Goal: Task Accomplishment & Management: Manage account settings

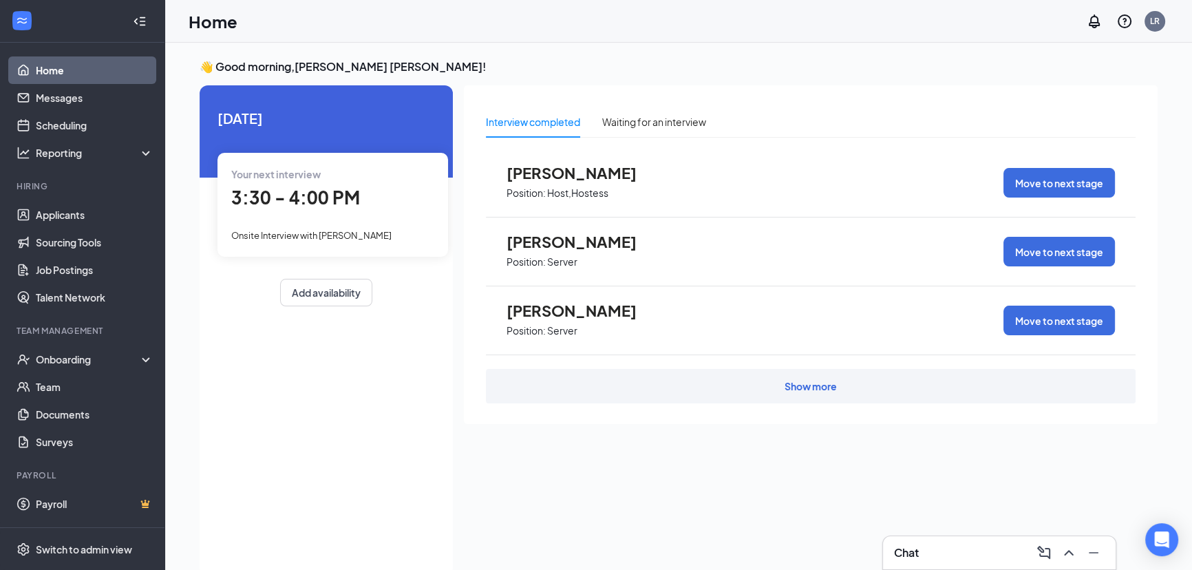
click at [298, 225] on div "Your next interview 3:30 - 4:00 PM Onsite Interview with [PERSON_NAME]" at bounding box center [332, 204] width 231 height 103
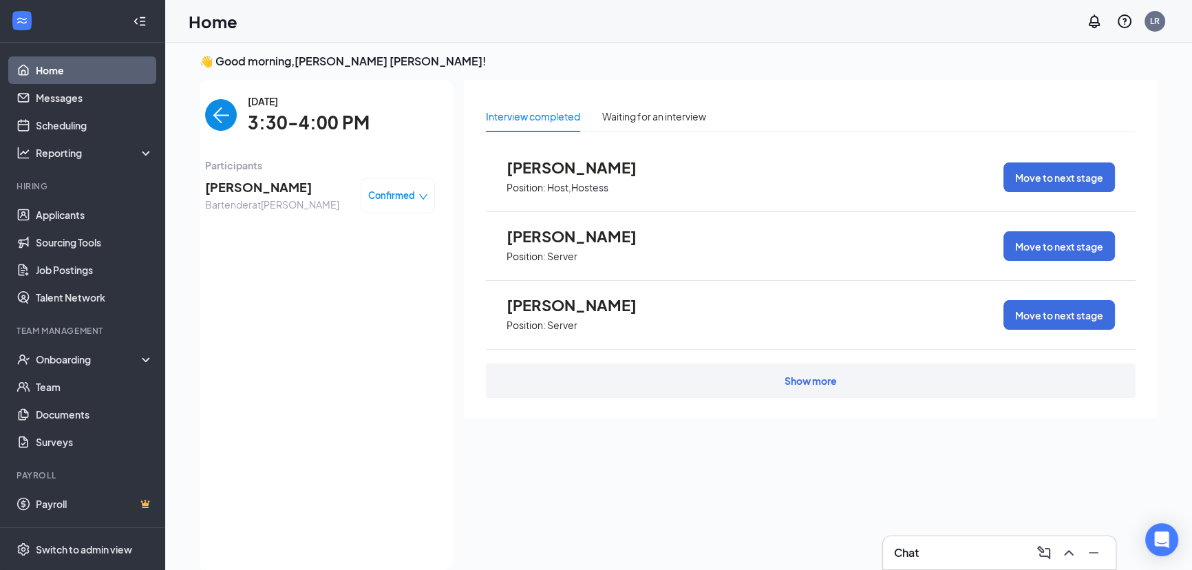
click at [284, 283] on div "Tuesday, Aug 26 3:30-4:00 PM Participants Samantha Johnson Bartender at Redding…" at bounding box center [320, 325] width 230 height 462
click at [43, 211] on link "Applicants" at bounding box center [95, 215] width 118 height 28
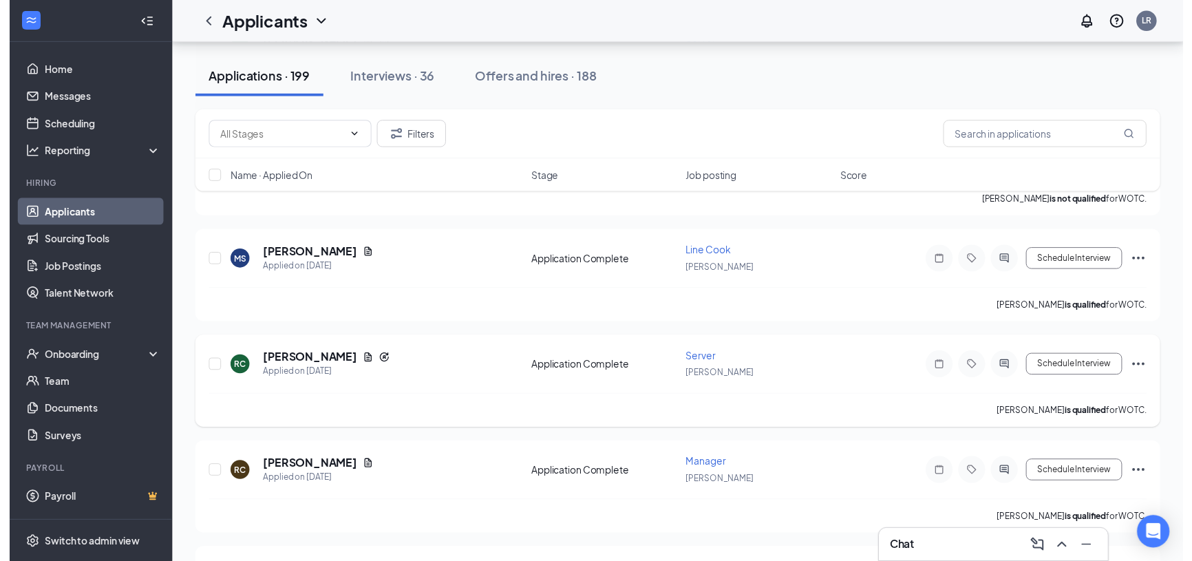
scroll to position [875, 0]
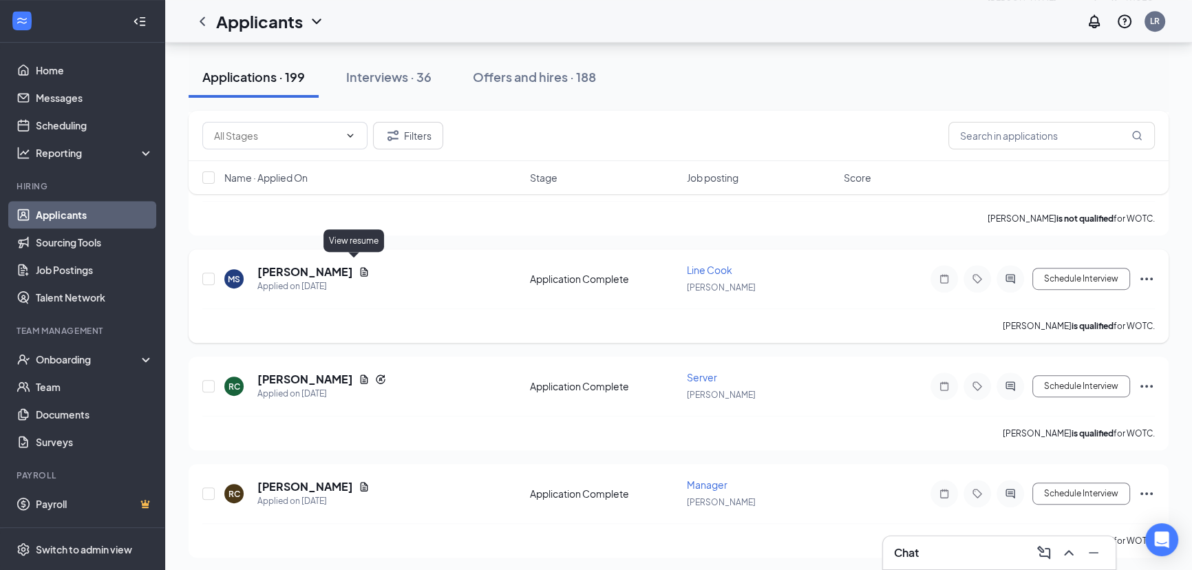
click at [358, 266] on icon "Document" at bounding box center [363, 271] width 11 height 11
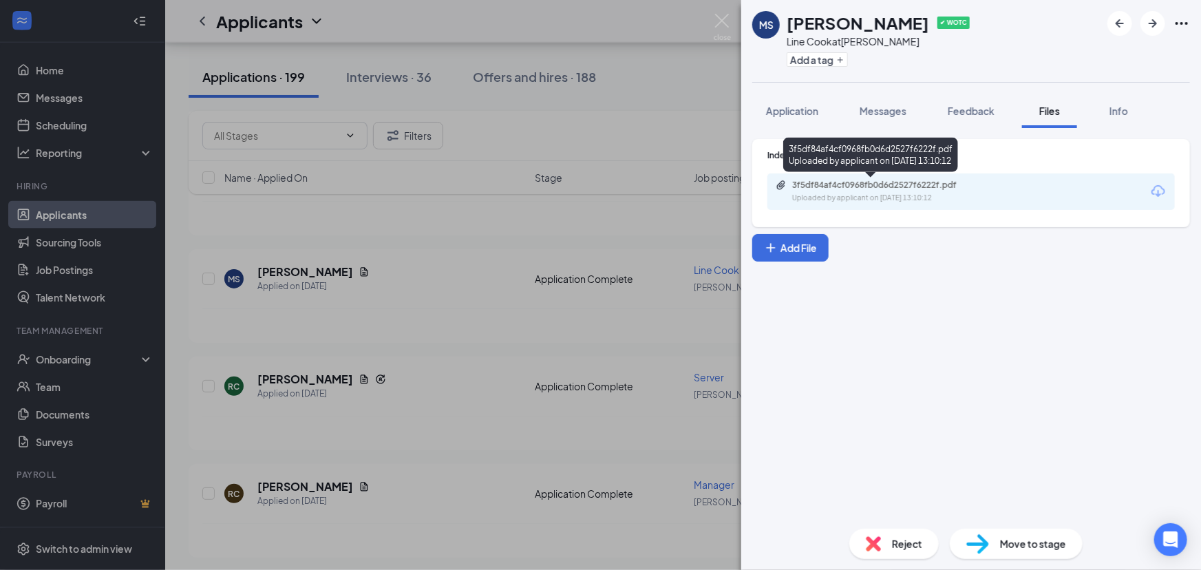
click at [926, 195] on div "Uploaded by applicant on Aug 25, 2025 at 13:10:12" at bounding box center [895, 198] width 206 height 11
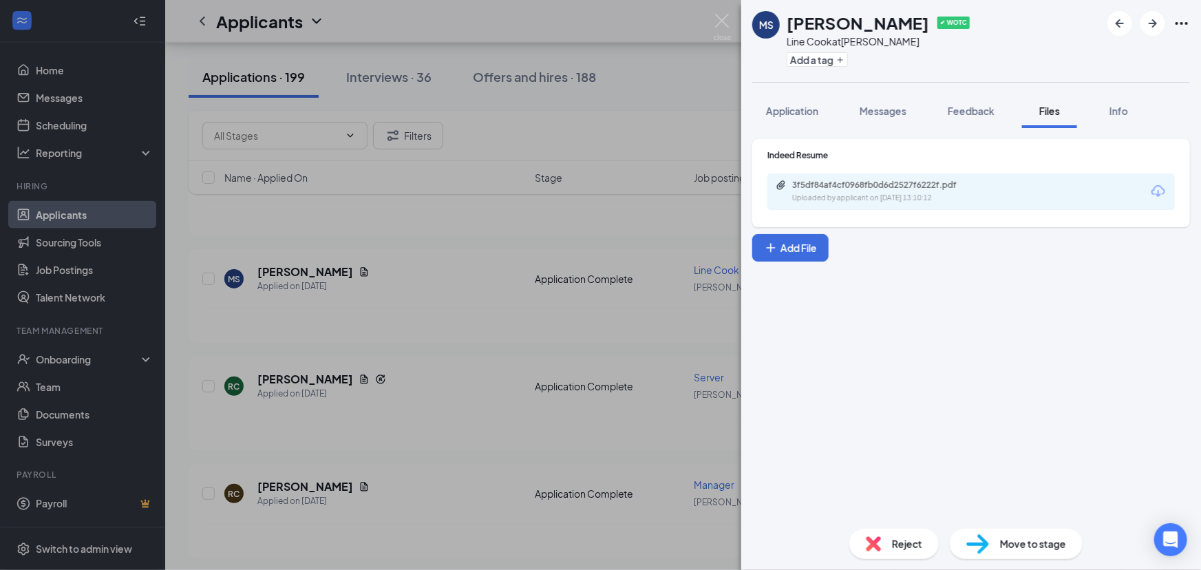
click at [489, 323] on div "MS Misty Sternberg ✔ WOTC Line Cook at Redding Add a tag Application Messages F…" at bounding box center [600, 285] width 1201 height 570
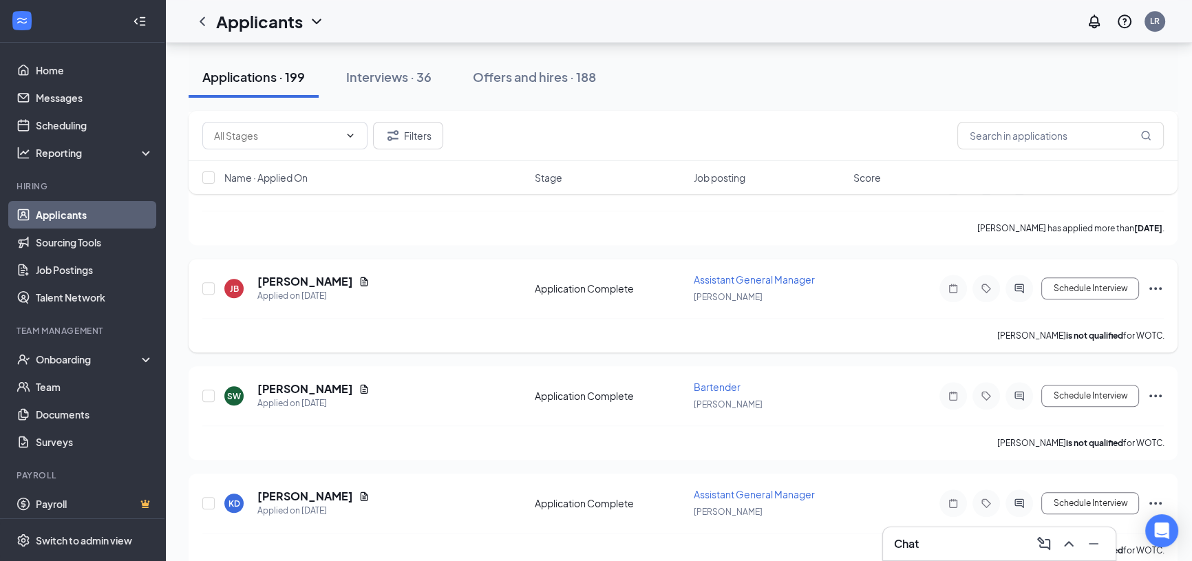
scroll to position [1626, 0]
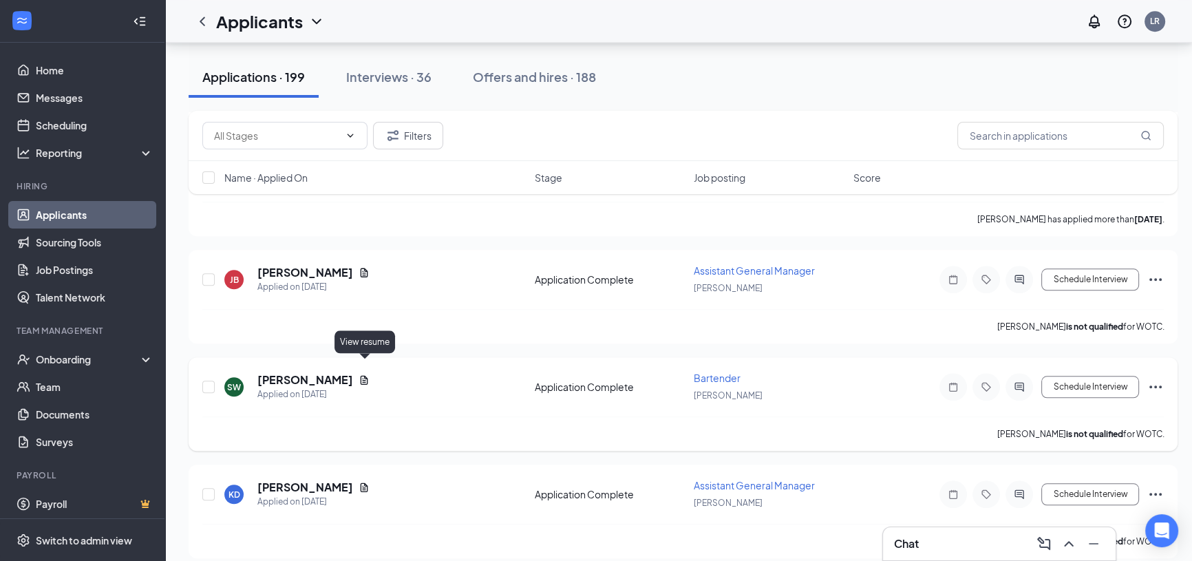
click at [367, 374] on icon "Document" at bounding box center [363, 379] width 11 height 11
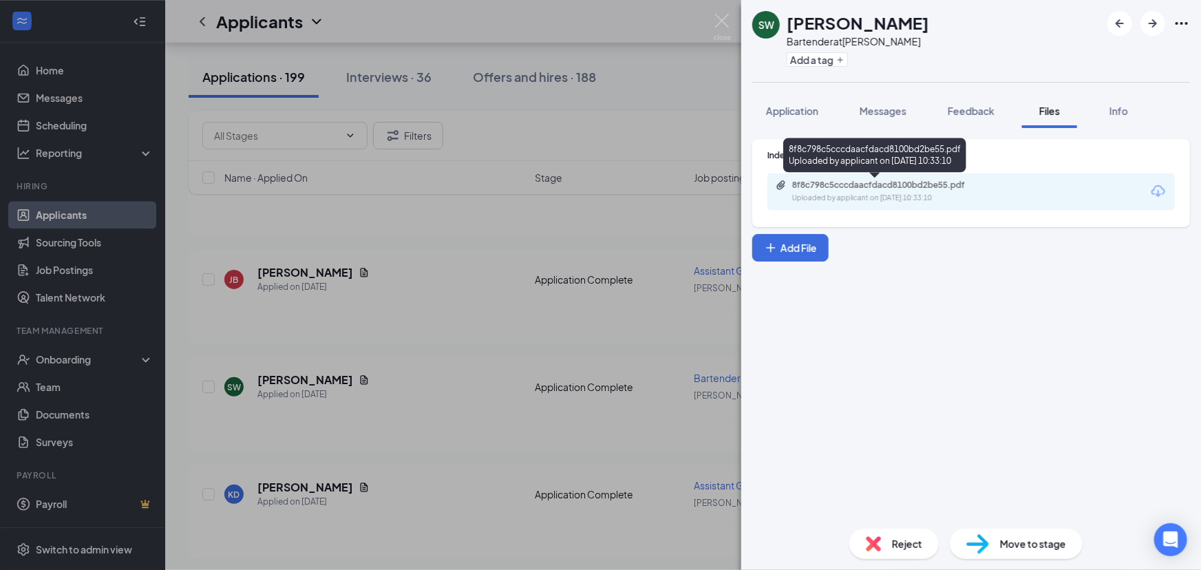
click at [911, 200] on div "Uploaded by applicant on Aug 24, 2025 at 10:33:10" at bounding box center [895, 198] width 206 height 11
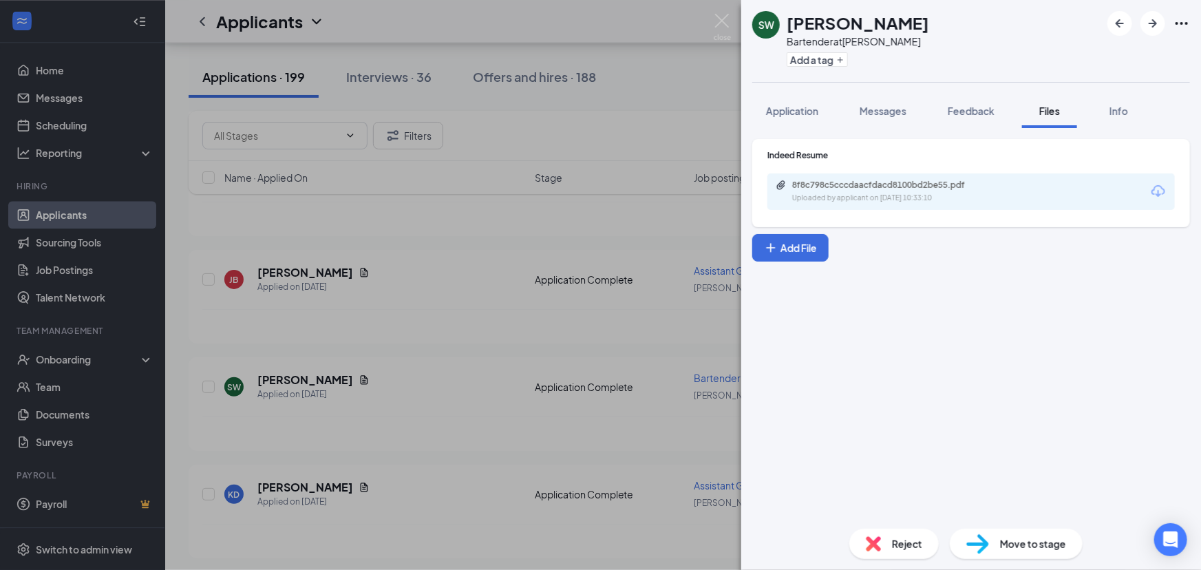
click at [603, 270] on div "SW Sabrina Wigodsky Bartender at Redding Add a tag Application Messages Feedbac…" at bounding box center [600, 285] width 1201 height 570
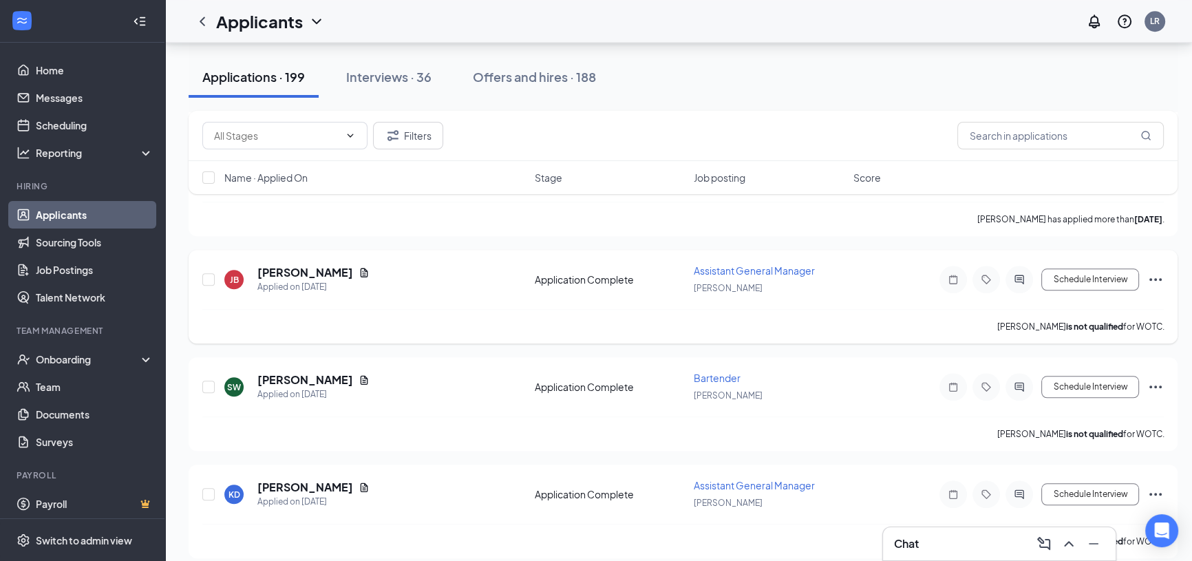
click at [650, 315] on div "Jordan Bettes is not qualified for WOTC." at bounding box center [682, 326] width 961 height 34
click at [1085, 376] on button "Schedule Interview" at bounding box center [1090, 387] width 98 height 22
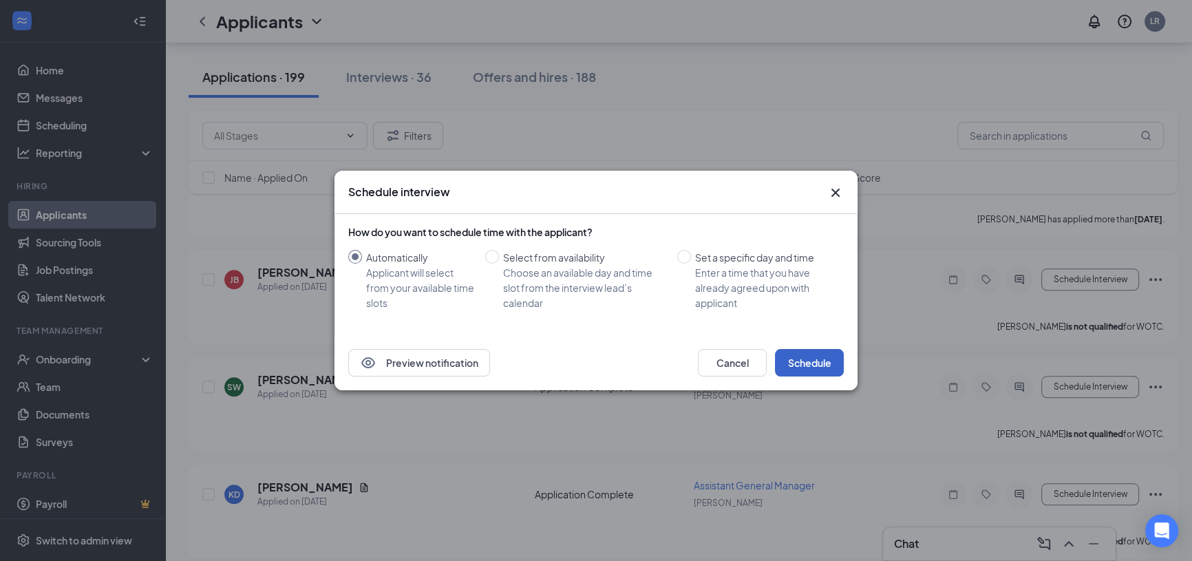
click at [794, 359] on button "Schedule" at bounding box center [809, 363] width 69 height 28
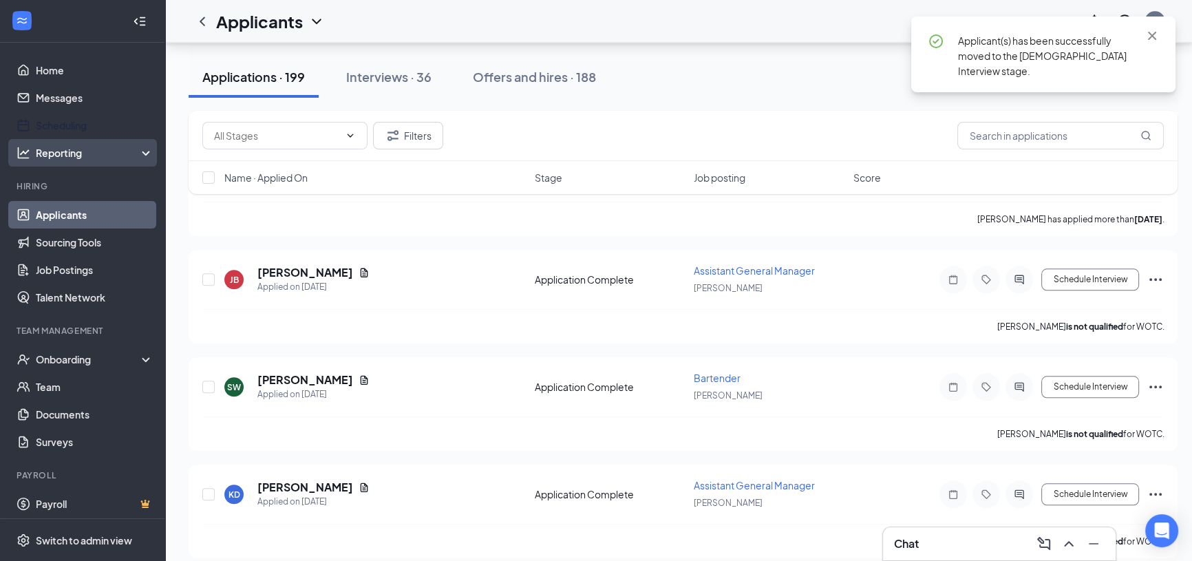
drag, startPoint x: 54, startPoint y: 123, endPoint x: 70, endPoint y: 147, distance: 28.8
click at [55, 123] on link "Scheduling" at bounding box center [95, 125] width 118 height 28
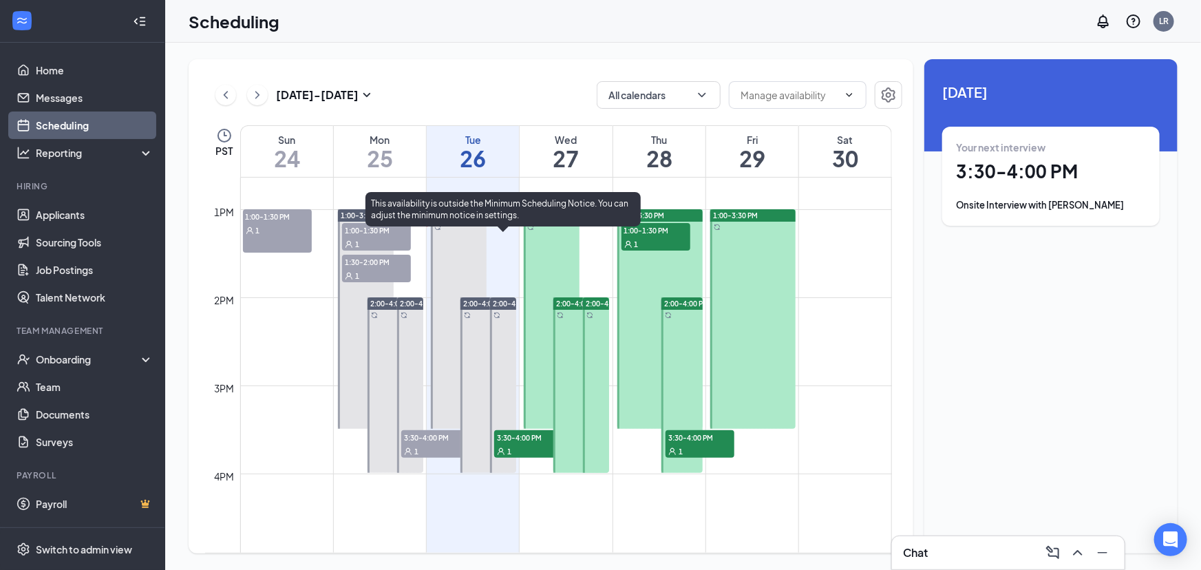
scroll to position [1051, 0]
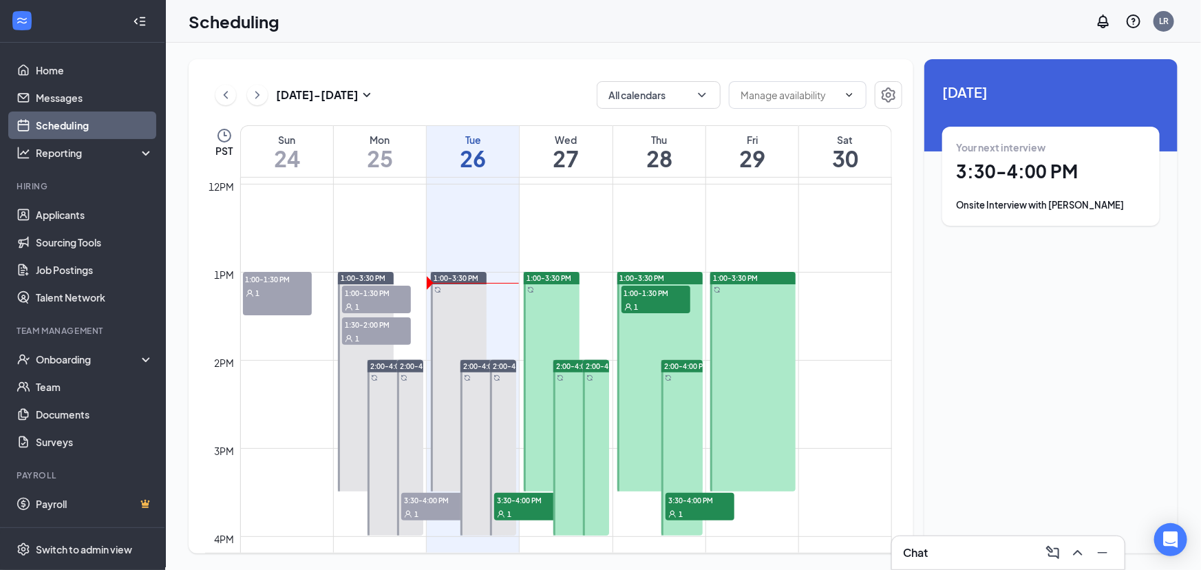
click at [670, 296] on span "1:00-1:30 PM" at bounding box center [655, 293] width 69 height 14
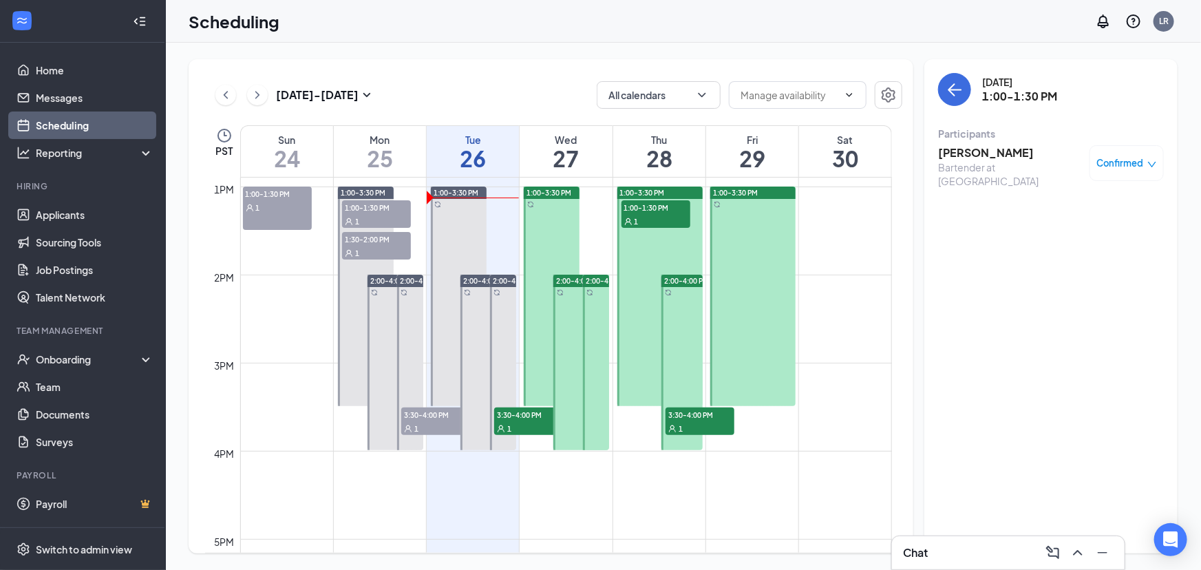
scroll to position [1239, 0]
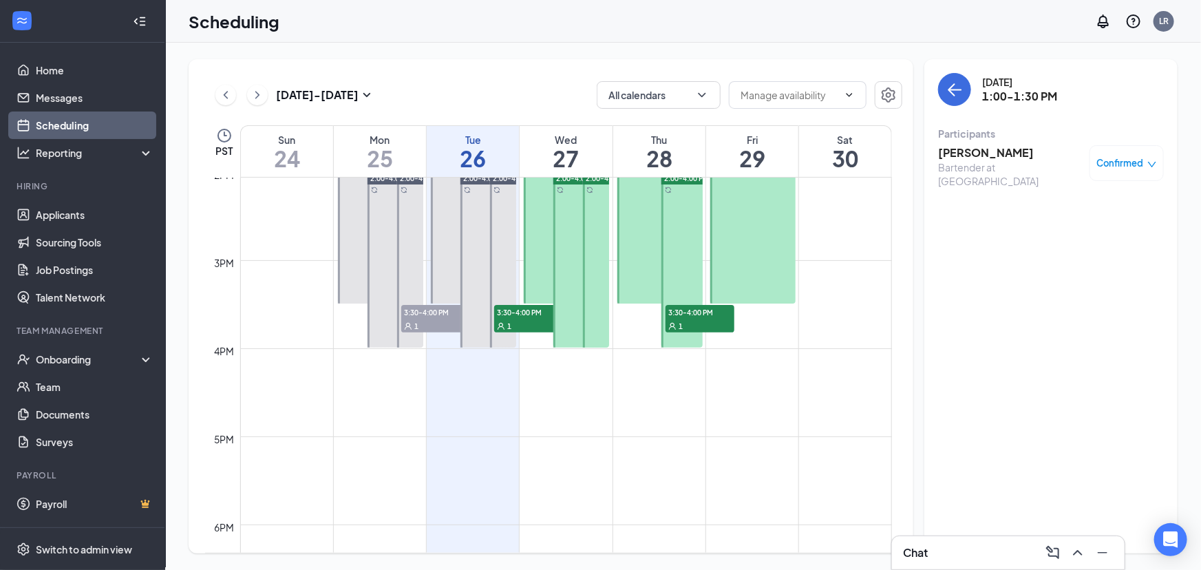
click at [682, 319] on div "1" at bounding box center [699, 326] width 69 height 14
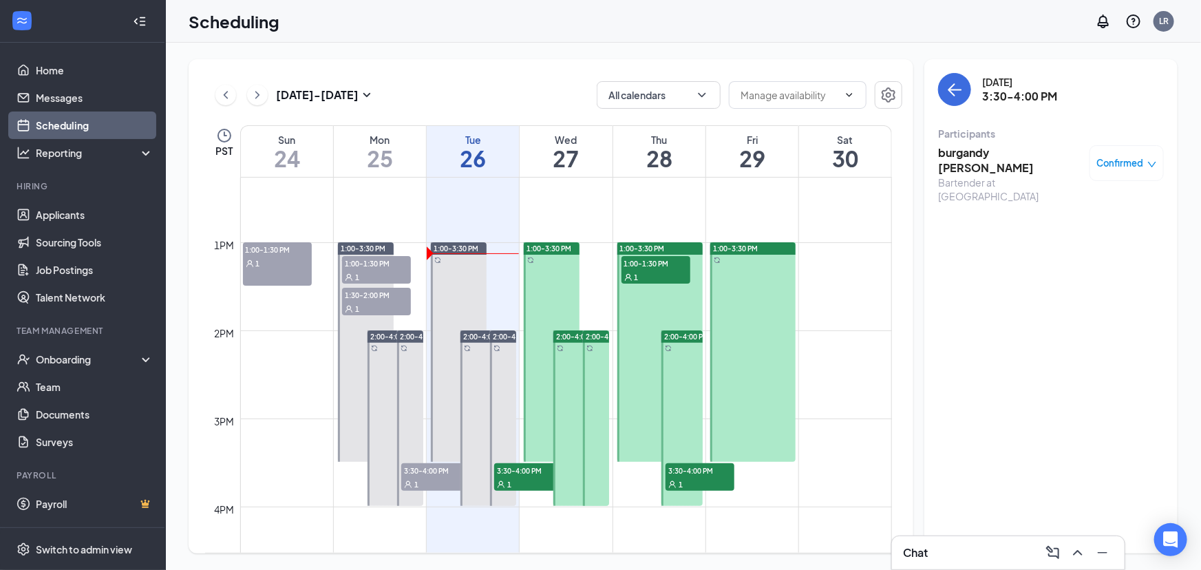
scroll to position [1176, 0]
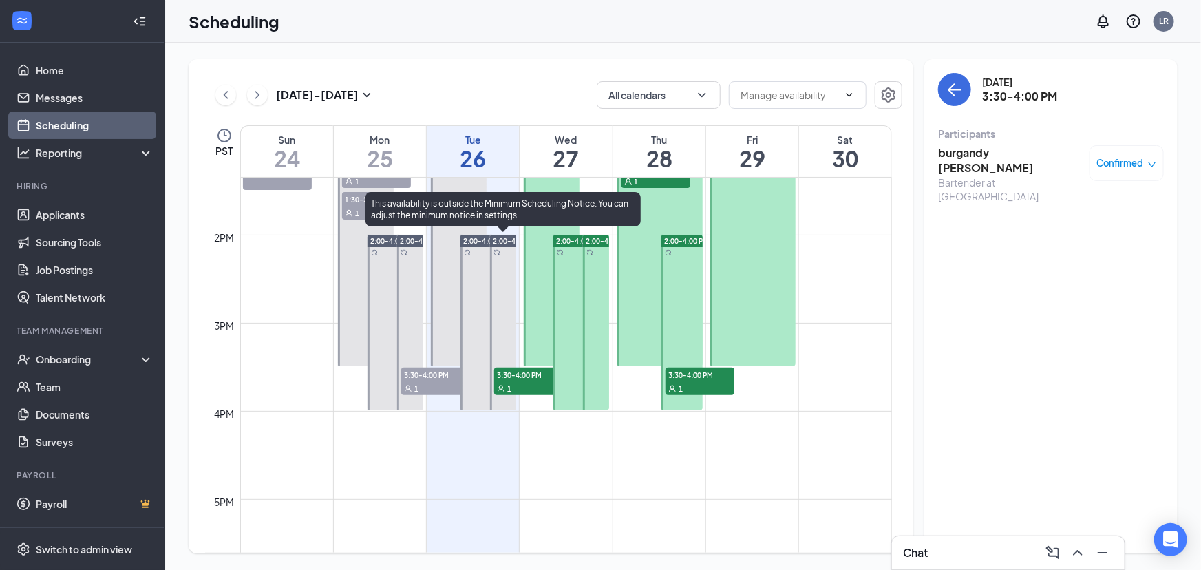
click at [517, 368] on span "3:30-4:00 PM" at bounding box center [528, 374] width 69 height 14
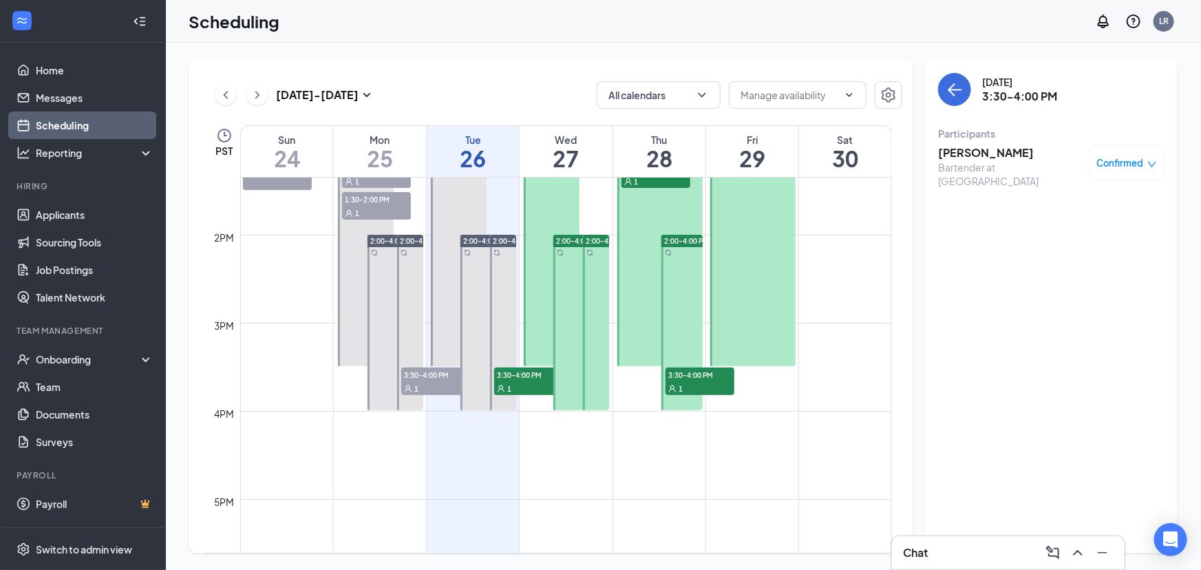
click at [406, 380] on span "3:30-4:00 PM" at bounding box center [435, 374] width 69 height 14
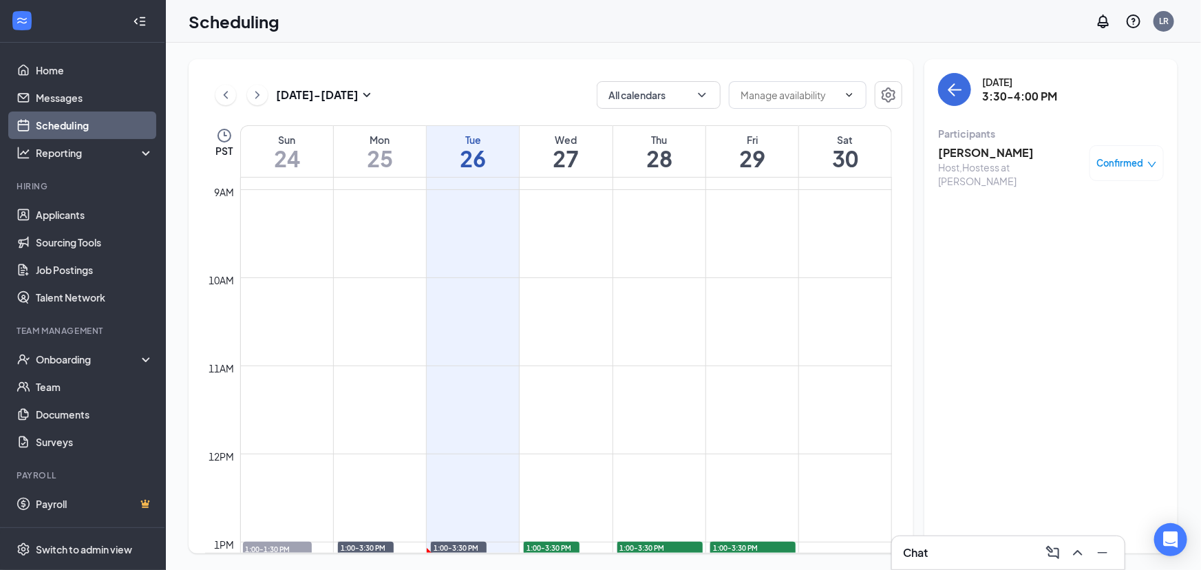
scroll to position [612, 0]
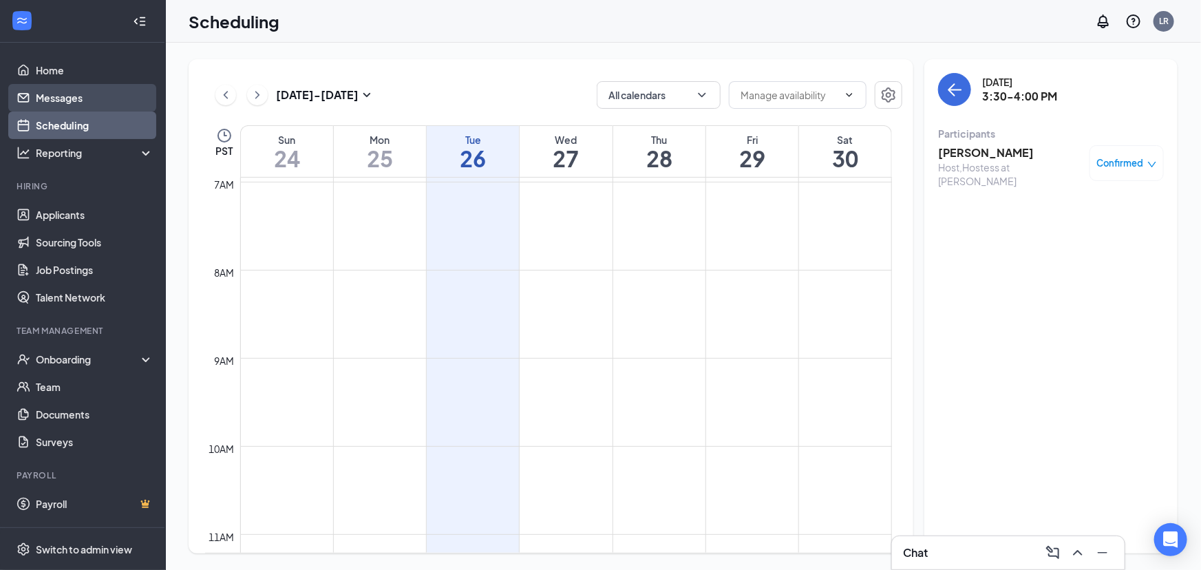
drag, startPoint x: 59, startPoint y: 101, endPoint x: 45, endPoint y: 107, distance: 15.5
click at [59, 102] on link "Messages" at bounding box center [95, 98] width 118 height 28
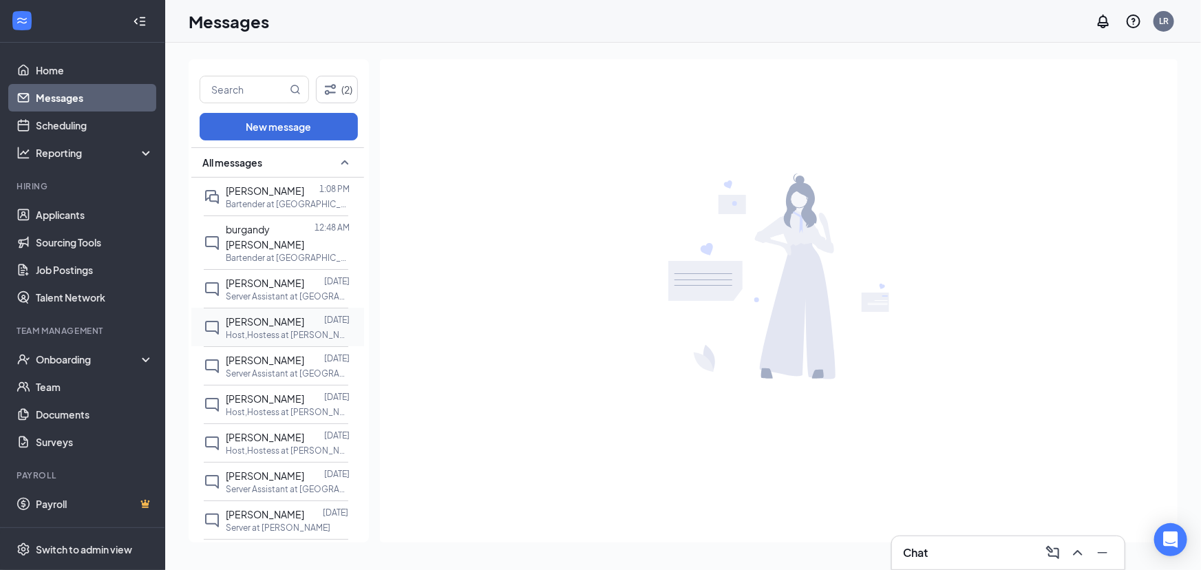
scroll to position [77, 0]
drag, startPoint x: 249, startPoint y: 203, endPoint x: 242, endPoint y: 208, distance: 8.4
click at [248, 205] on p "Bartender at Redding" at bounding box center [288, 204] width 124 height 12
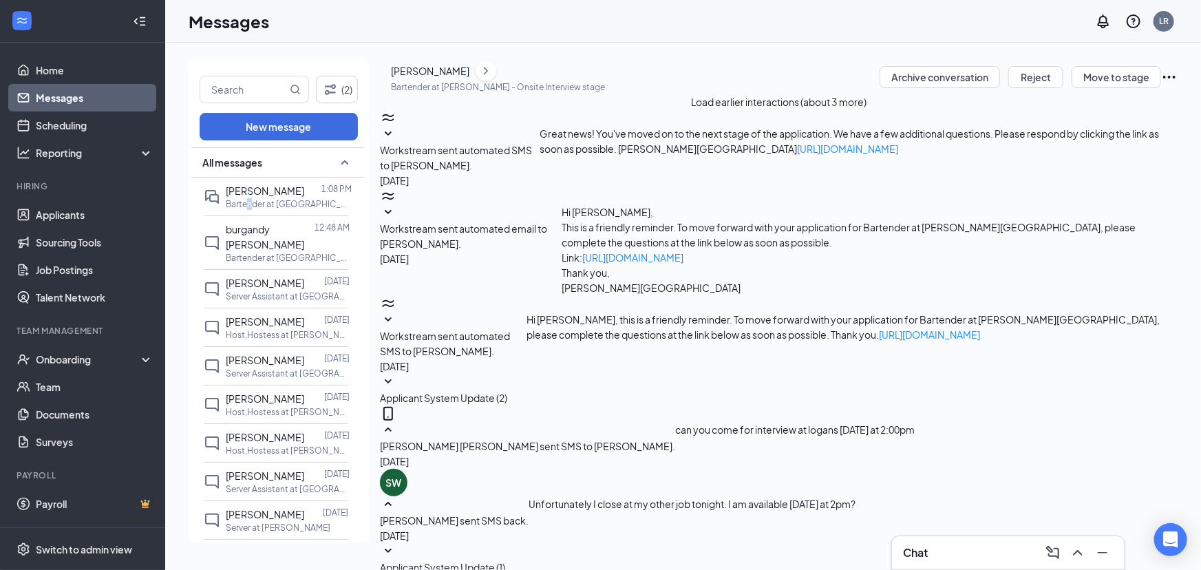
scroll to position [248, 0]
type textarea "c"
type textarea "di you have time for interview today ?"
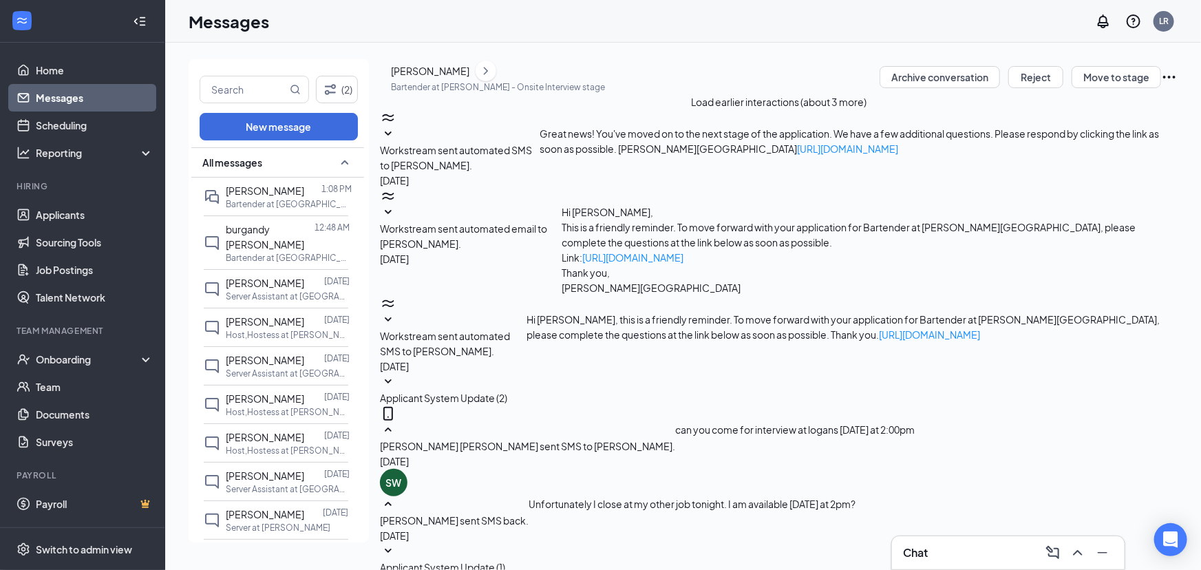
scroll to position [322, 0]
click at [239, 252] on p "Bartender at Redding" at bounding box center [288, 258] width 124 height 12
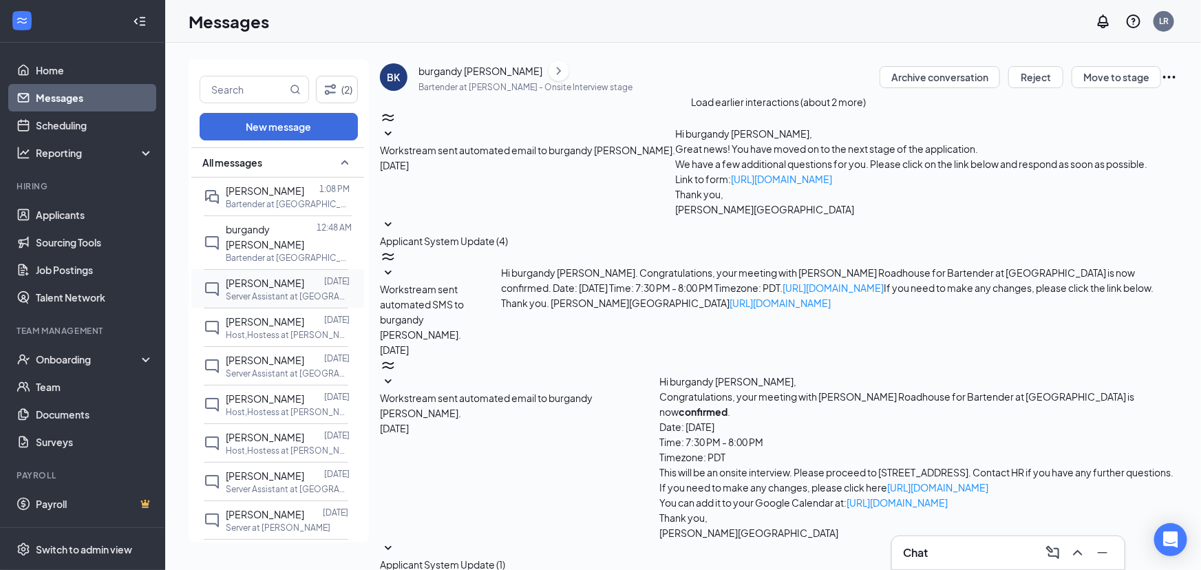
scroll to position [99, 0]
click at [257, 277] on span "Velia Mejia" at bounding box center [265, 283] width 78 height 12
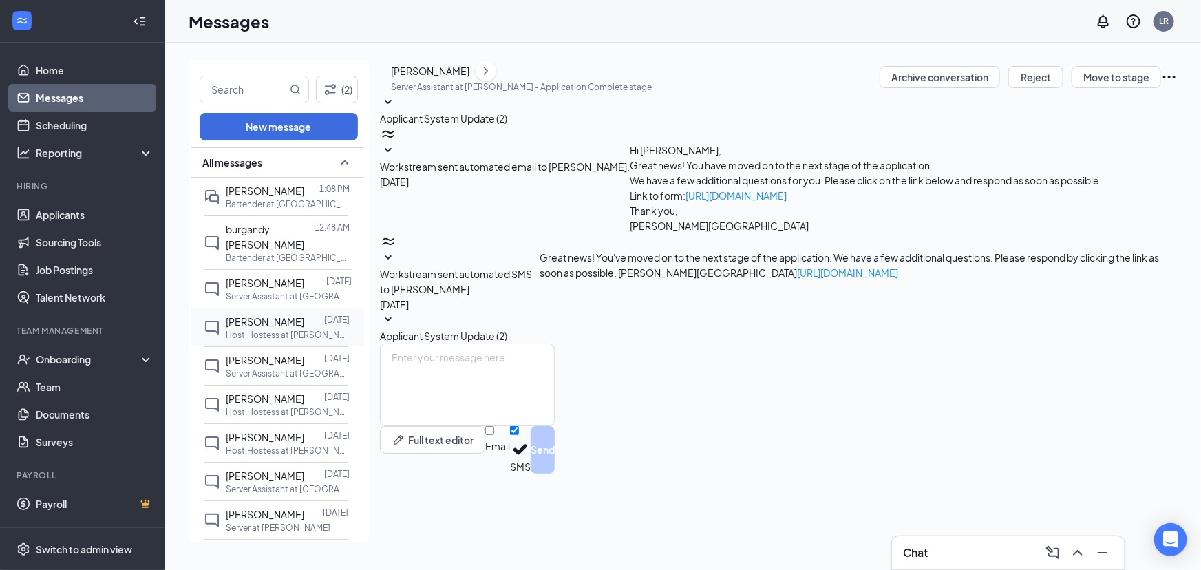
click at [259, 315] on span "Velia Mejia" at bounding box center [265, 321] width 78 height 12
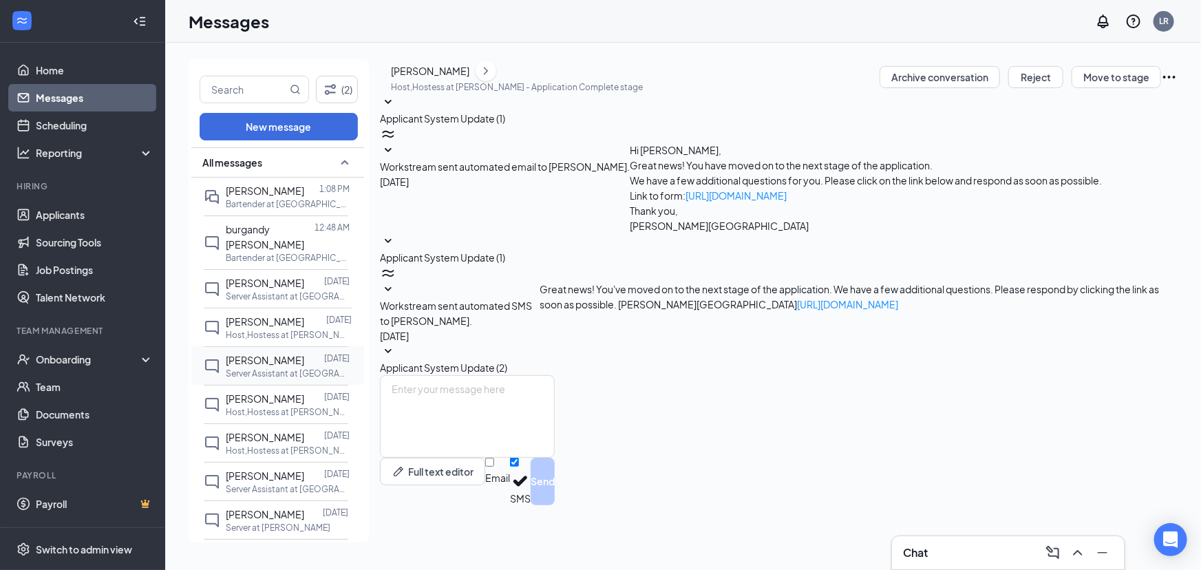
click at [264, 367] on p "Server Assistant at Redding" at bounding box center [288, 373] width 124 height 12
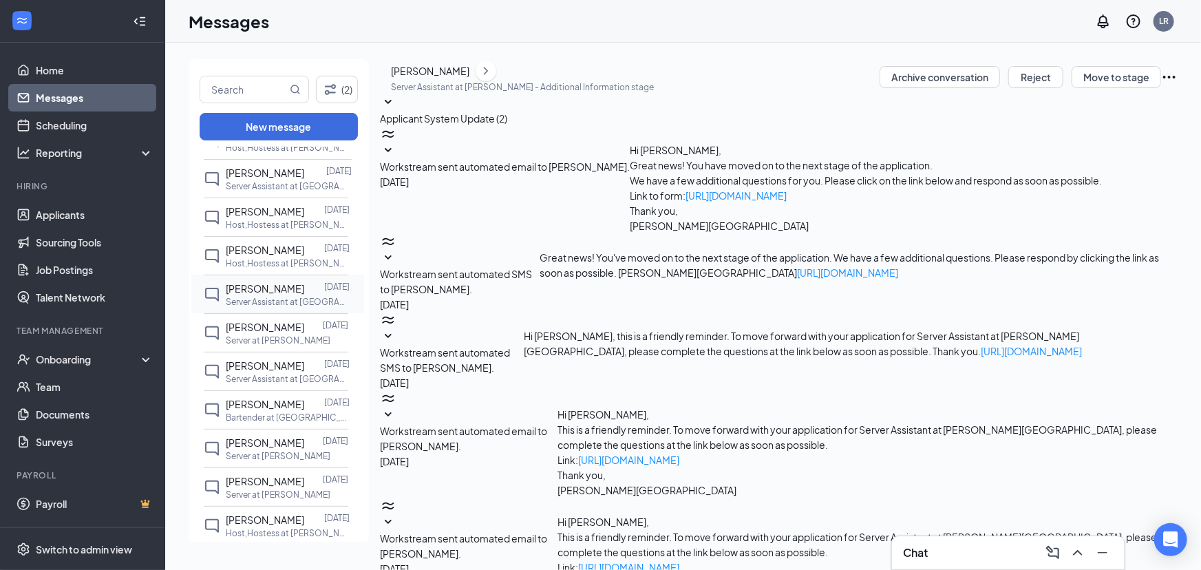
scroll to position [66, 0]
click at [263, 257] on p "Host,Hostess at Redding" at bounding box center [288, 263] width 124 height 12
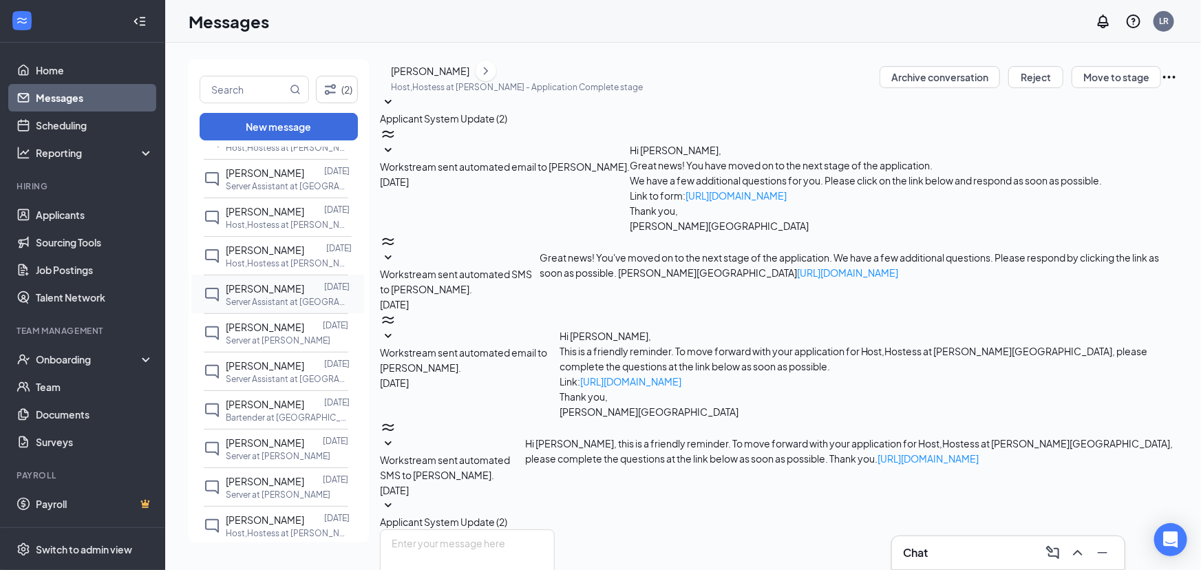
scroll to position [4, 0]
click at [261, 291] on div "CHRISTOPHER DOLAN" at bounding box center [265, 288] width 78 height 15
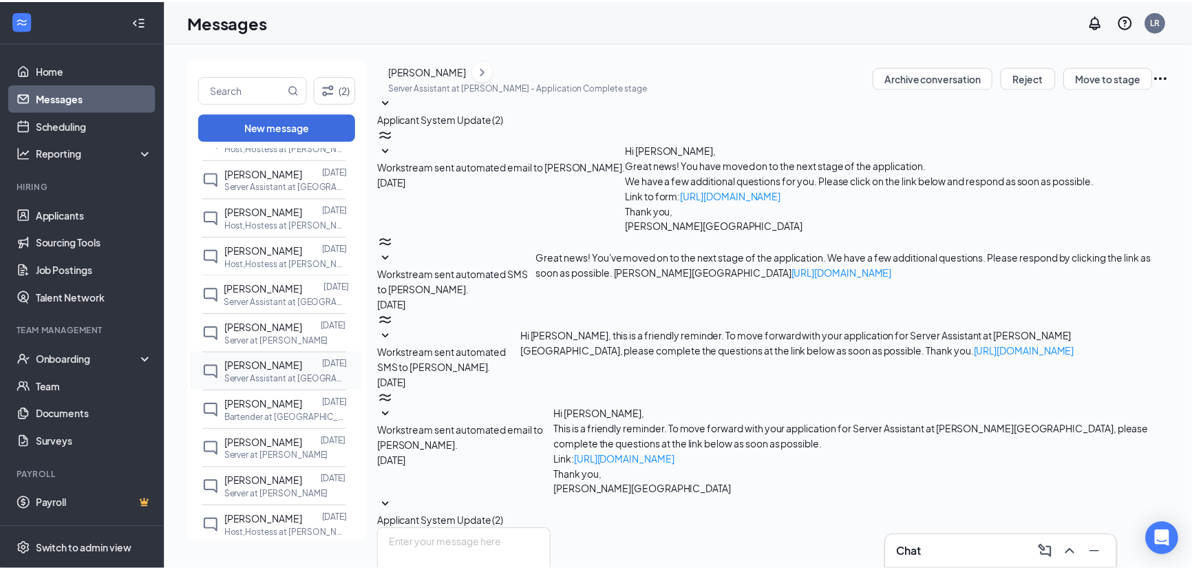
scroll to position [4, 0]
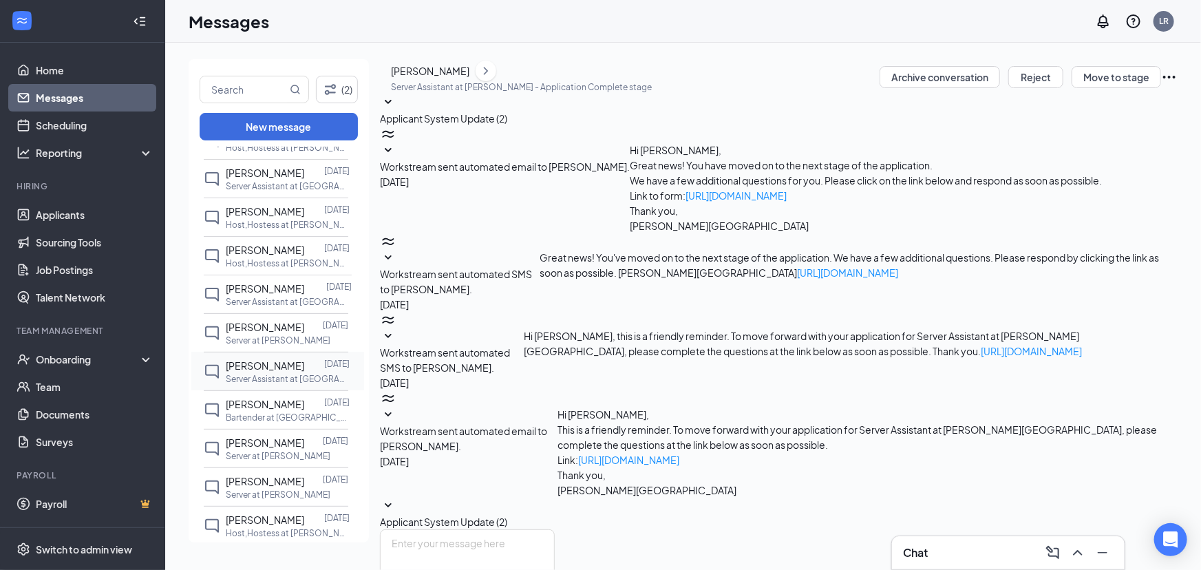
click at [264, 359] on span "Joseph Gutierrez" at bounding box center [265, 365] width 78 height 12
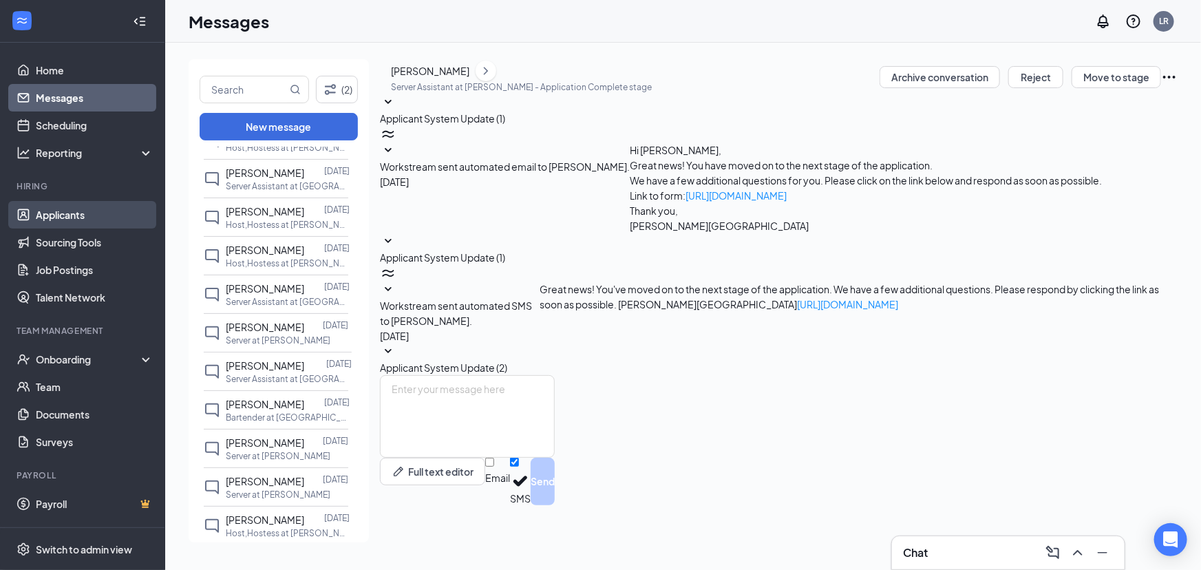
click at [47, 210] on link "Applicants" at bounding box center [95, 215] width 118 height 28
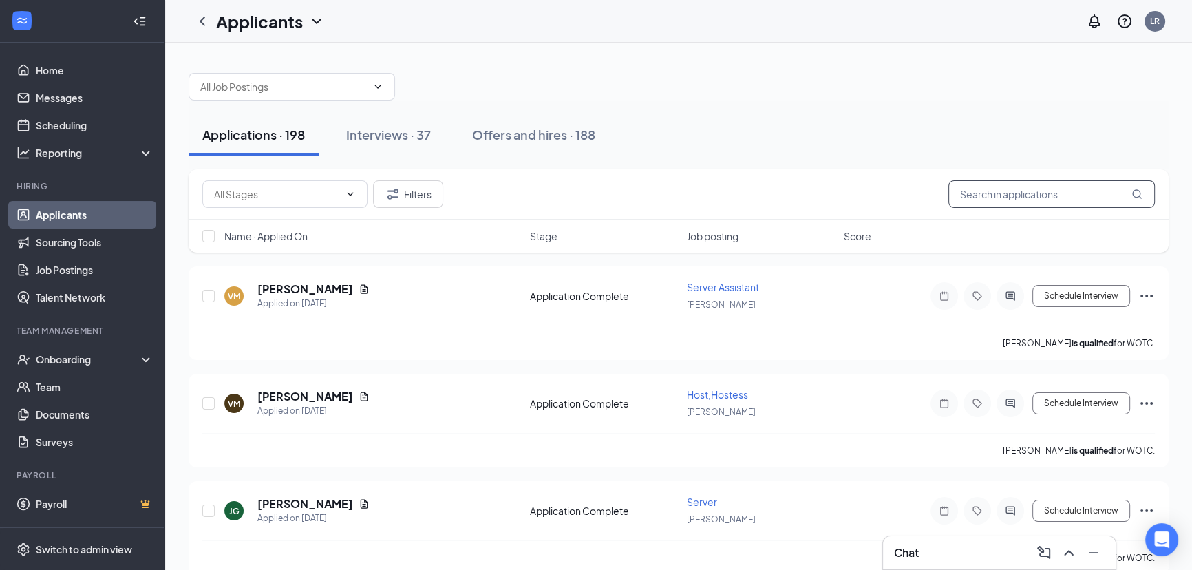
click at [1049, 184] on input "text" at bounding box center [1051, 194] width 206 height 28
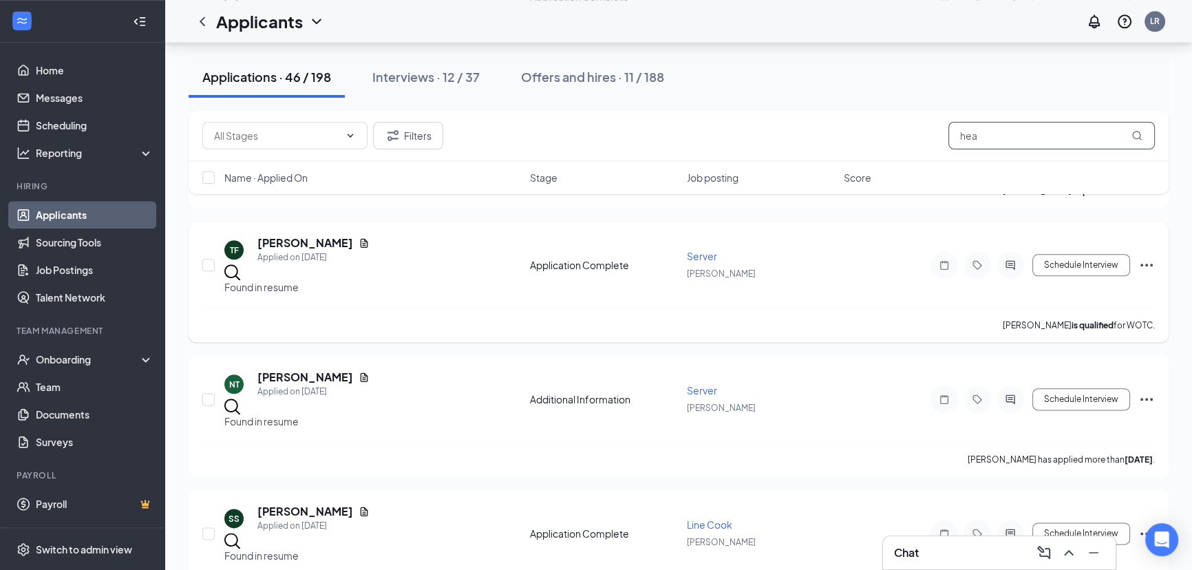
scroll to position [2064, 0]
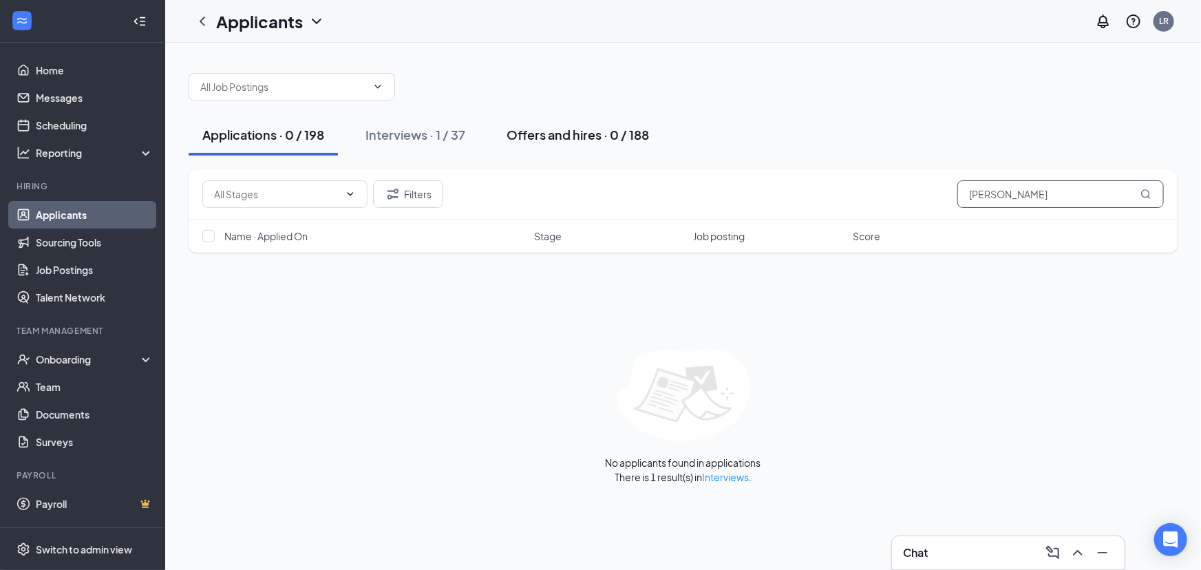
type input "heather"
drag, startPoint x: 603, startPoint y: 131, endPoint x: 592, endPoint y: 132, distance: 11.0
click at [603, 131] on div "Offers and hires · 0 / 188" at bounding box center [577, 134] width 142 height 17
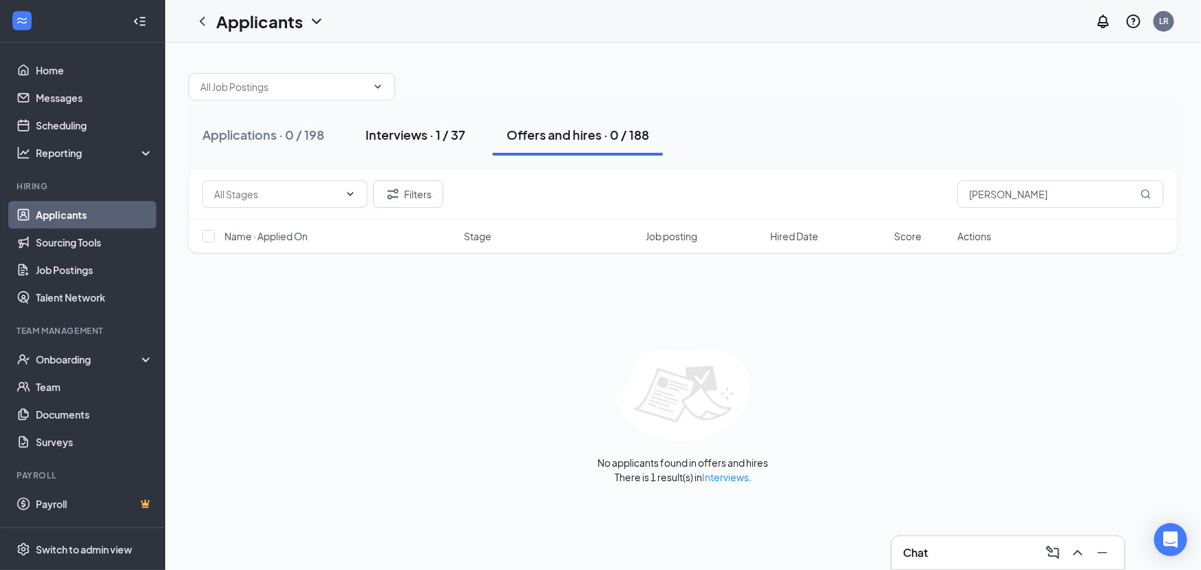
click at [393, 129] on div "Interviews · 1 / 37" at bounding box center [415, 134] width 100 height 17
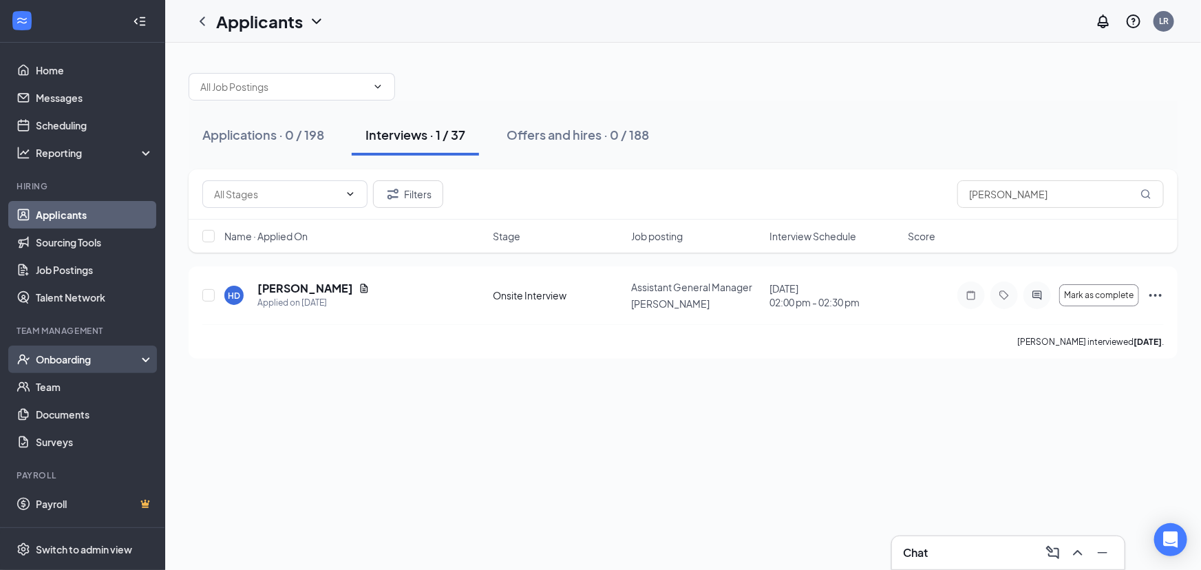
click at [84, 363] on div "Onboarding" at bounding box center [89, 359] width 106 height 14
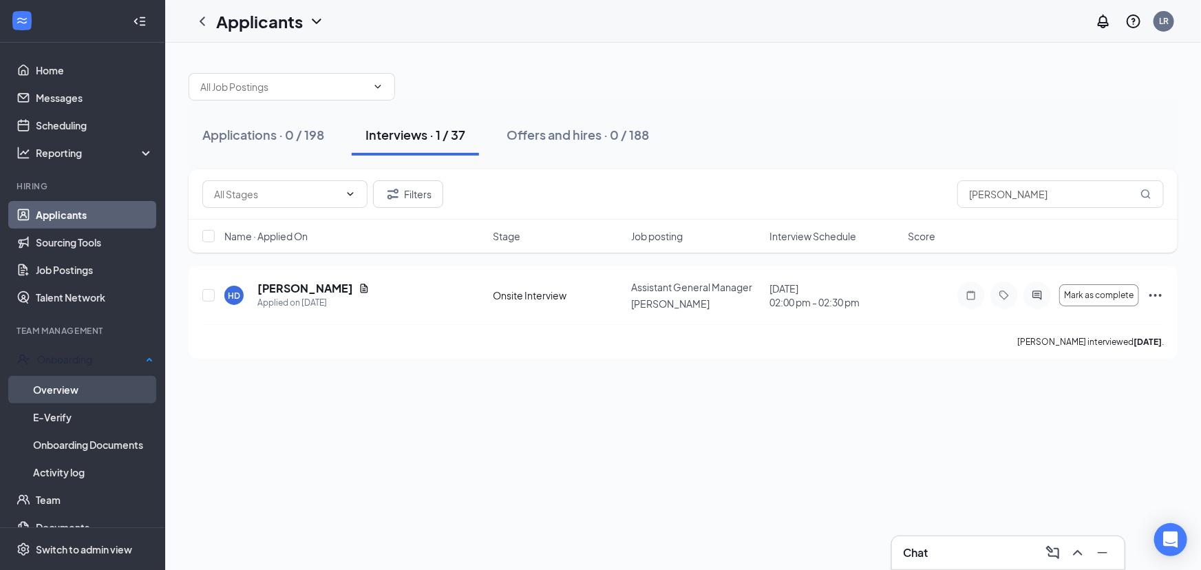
click at [81, 378] on link "Overview" at bounding box center [93, 390] width 120 height 28
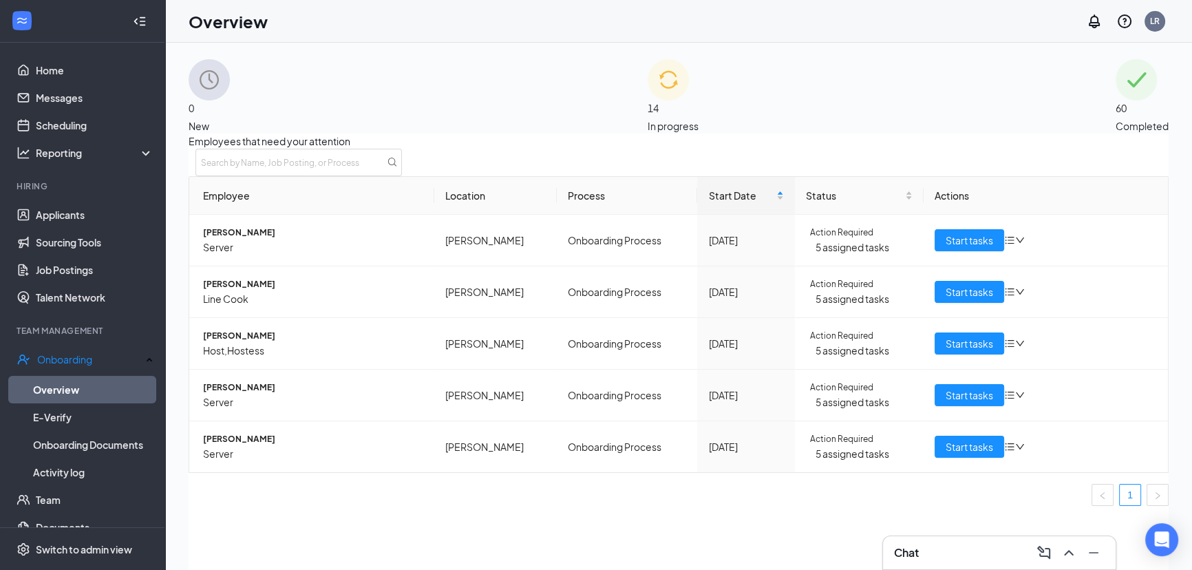
click at [674, 100] on span "14" at bounding box center [672, 107] width 51 height 15
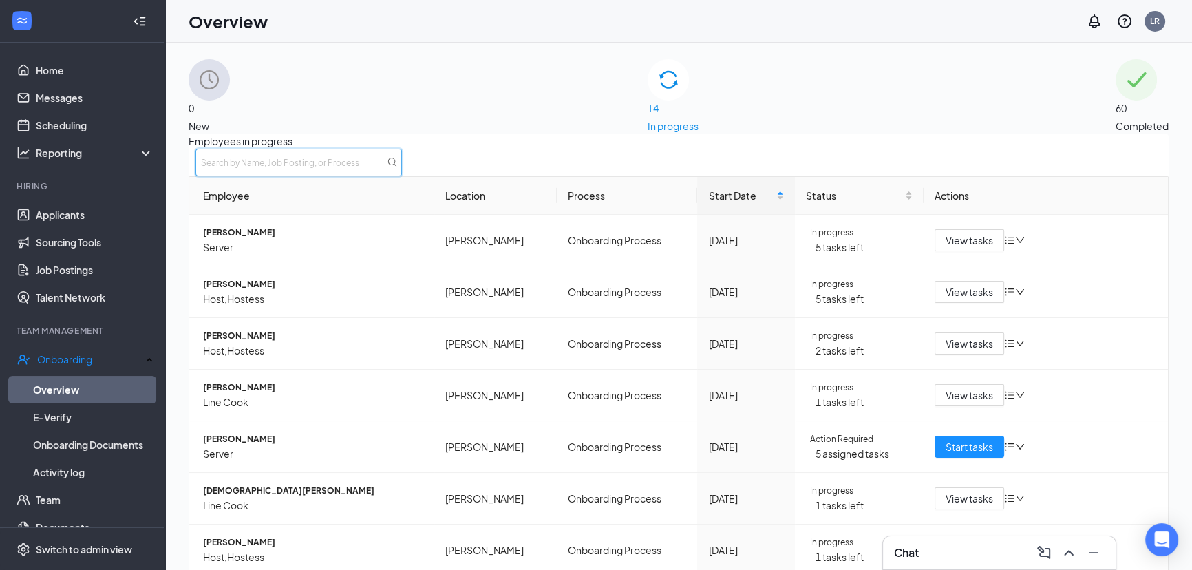
click at [402, 175] on input "text" at bounding box center [298, 163] width 206 height 28
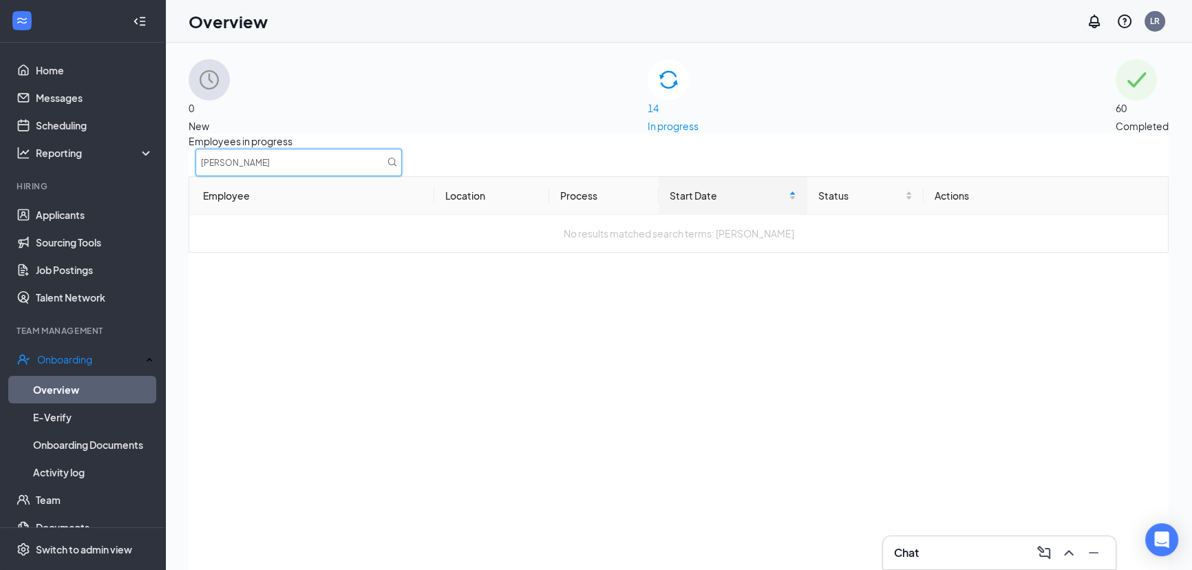
type input "heather"
click at [295, 336] on div "Employees in progress heather Employee Location Process Start Date Status Actio…" at bounding box center [679, 374] width 980 height 482
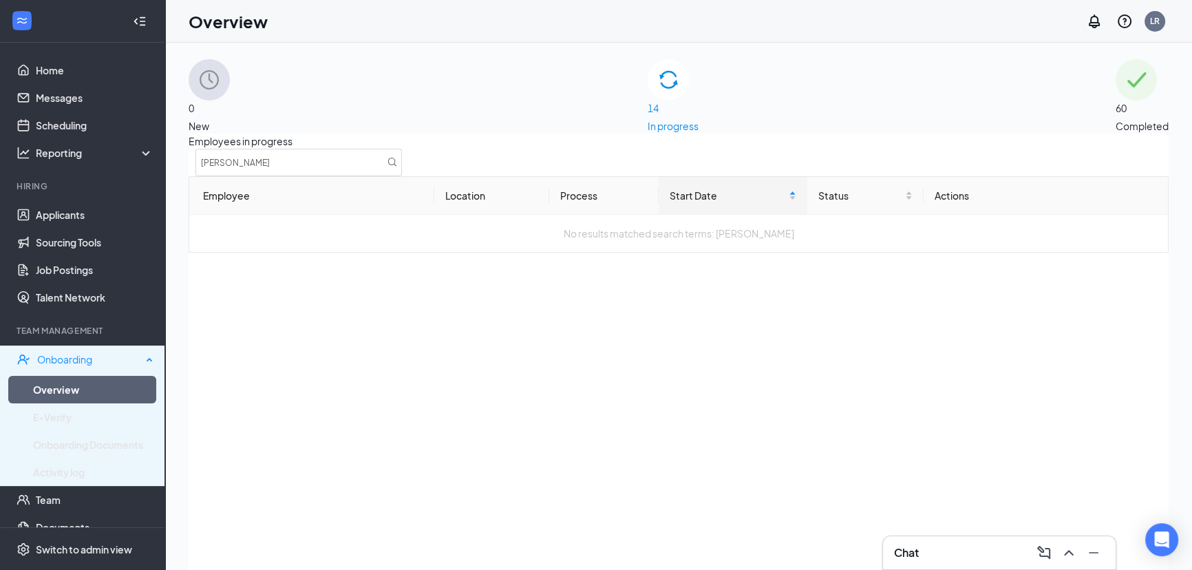
click at [64, 363] on div "Onboarding" at bounding box center [89, 359] width 105 height 14
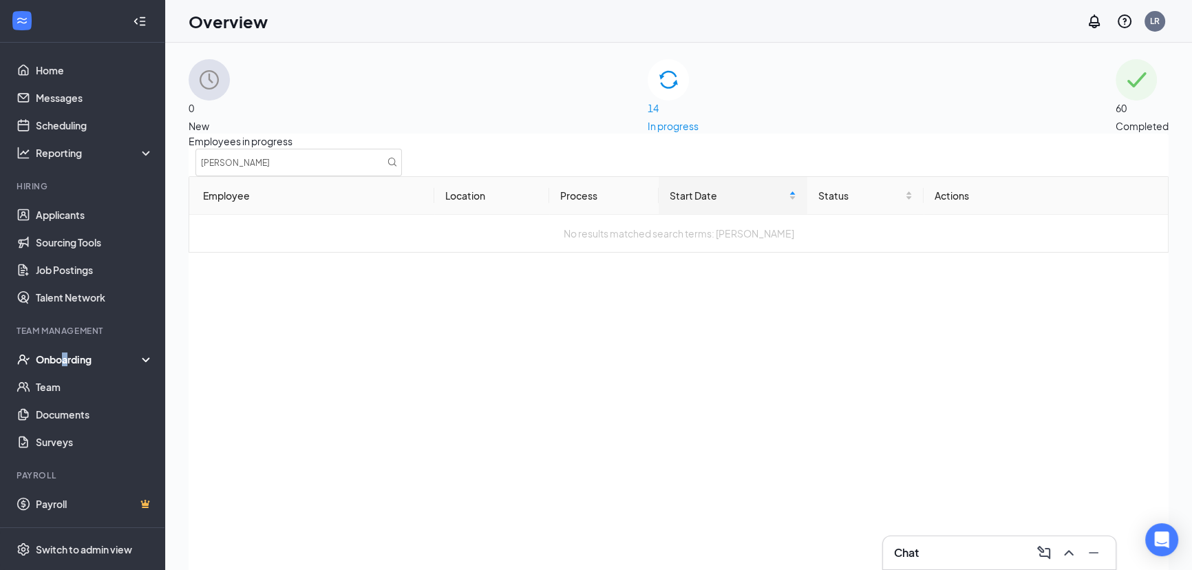
click at [69, 357] on div "Onboarding" at bounding box center [89, 359] width 106 height 14
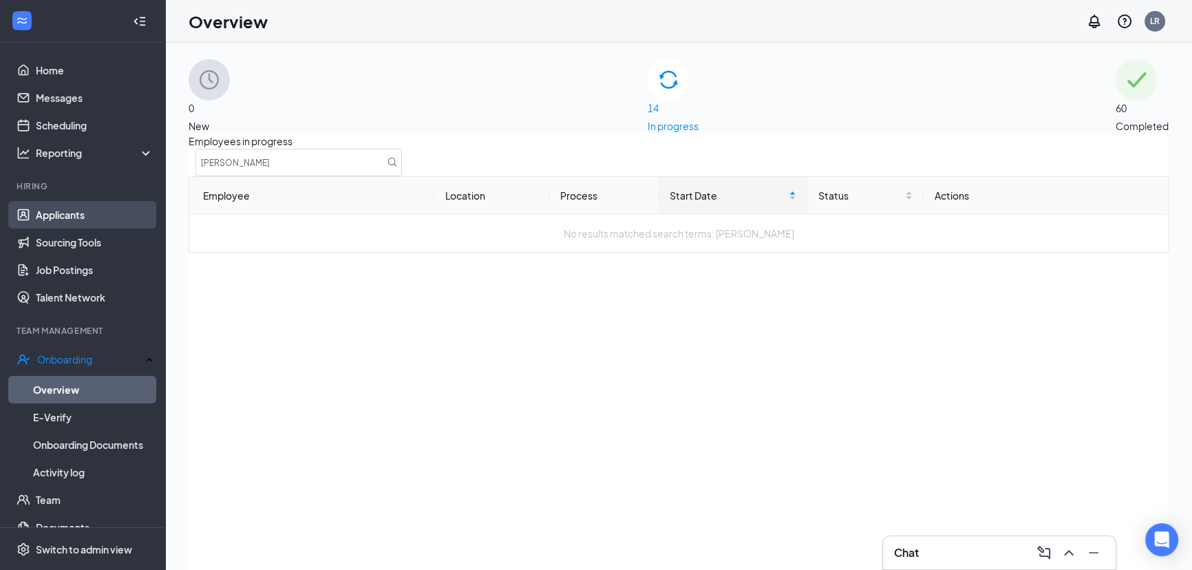
click at [78, 221] on link "Applicants" at bounding box center [95, 215] width 118 height 28
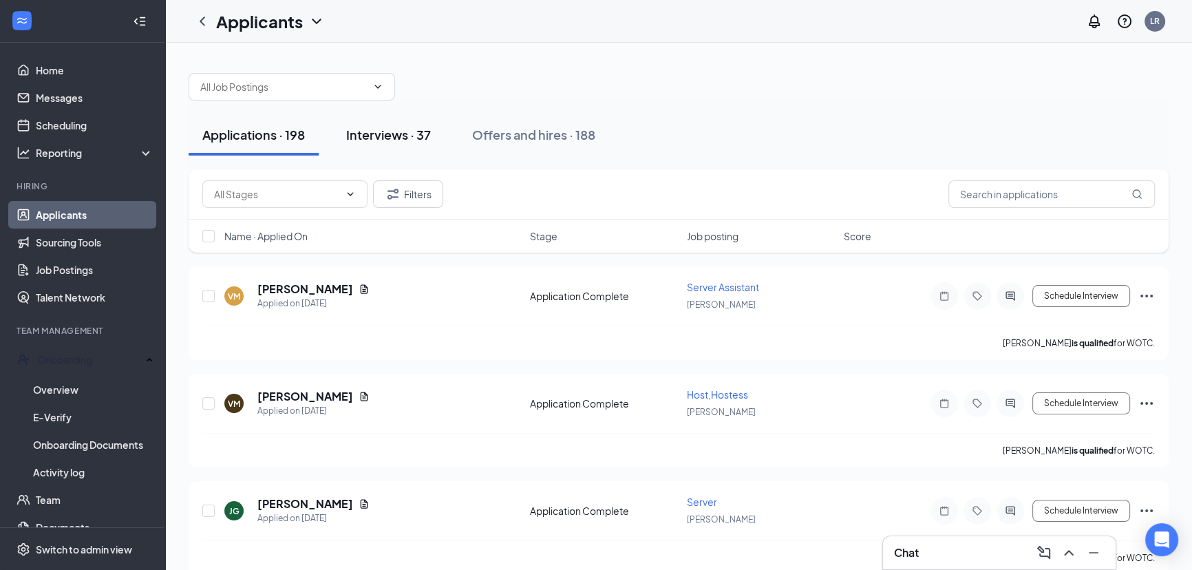
click at [378, 134] on div "Interviews · 37" at bounding box center [388, 134] width 85 height 17
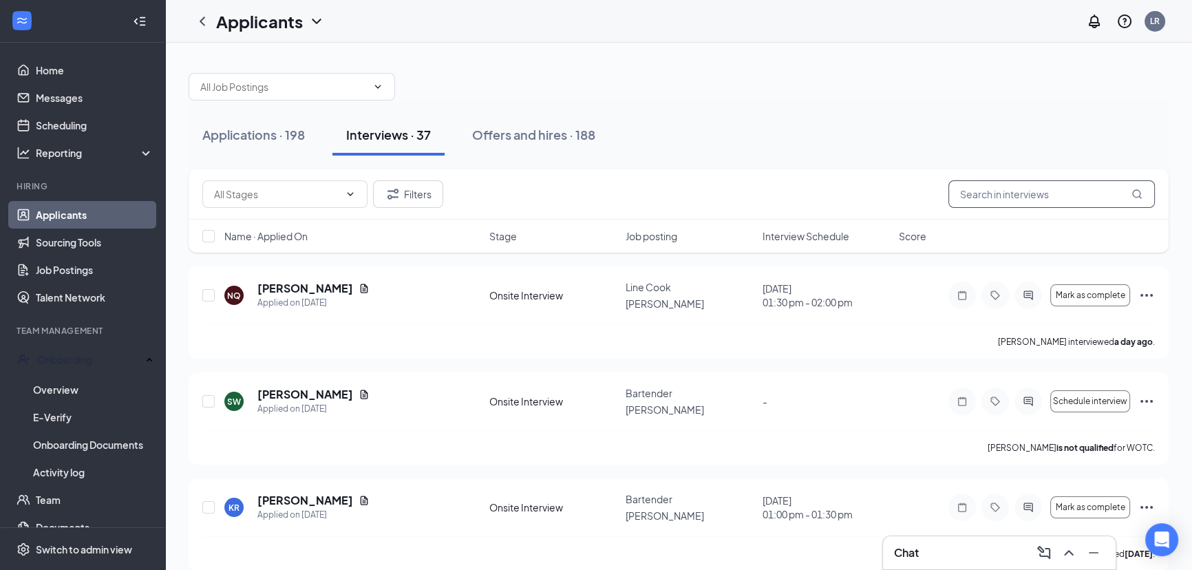
click at [988, 191] on input "text" at bounding box center [1051, 194] width 206 height 28
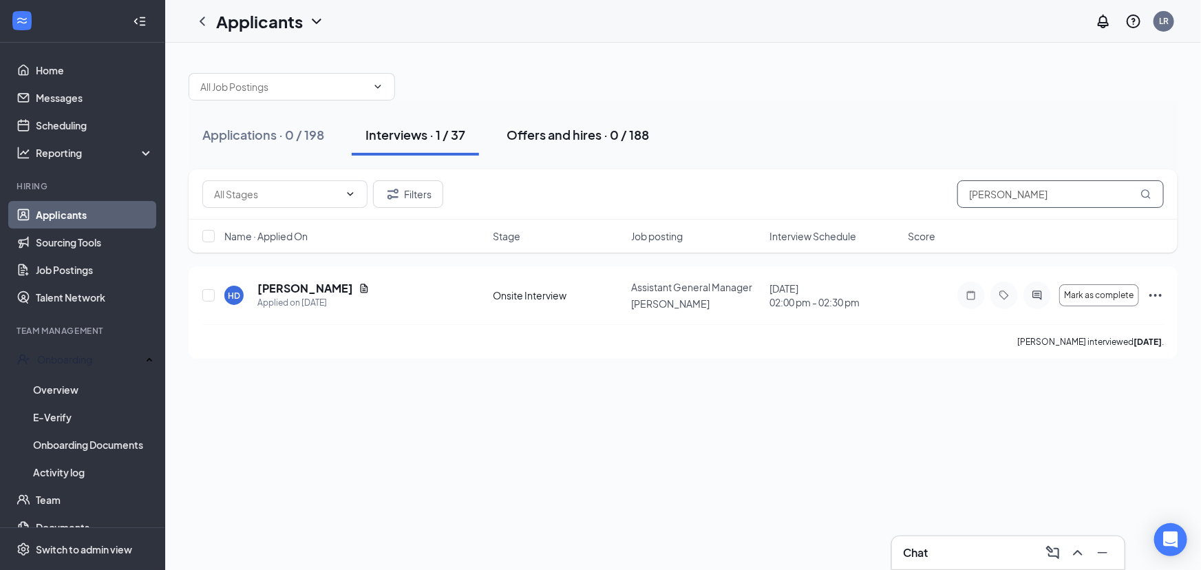
type input "heather"
click at [567, 135] on div "Offers and hires · 0 / 188" at bounding box center [577, 134] width 142 height 17
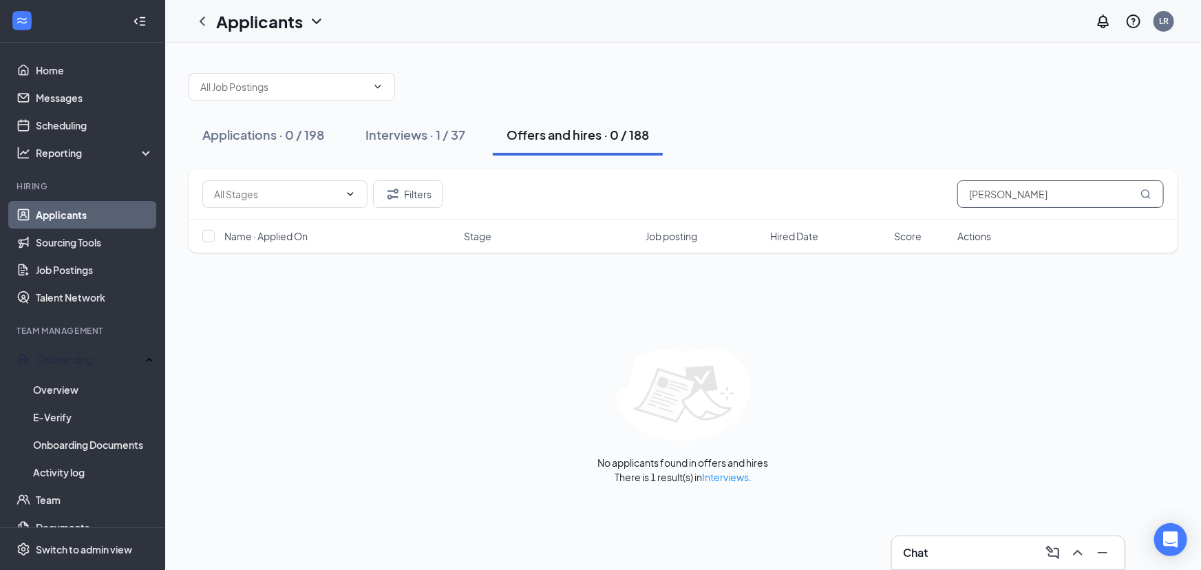
click at [1018, 199] on input "heather" at bounding box center [1060, 194] width 206 height 28
click at [734, 475] on link "Interviews" at bounding box center [725, 477] width 47 height 12
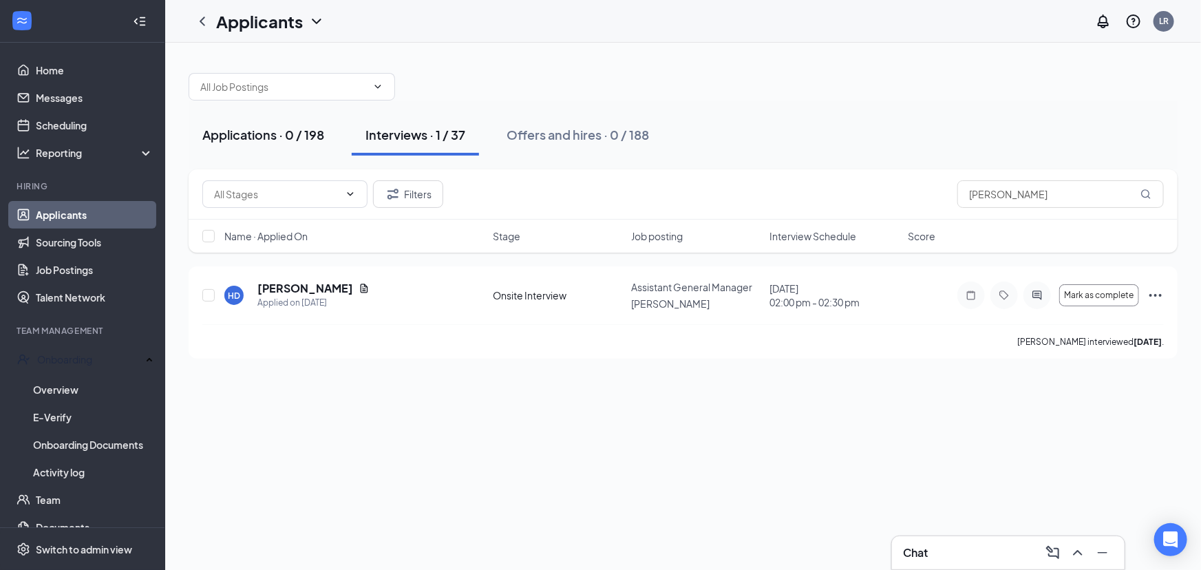
click at [266, 129] on div "Applications · 0 / 198" at bounding box center [263, 134] width 122 height 17
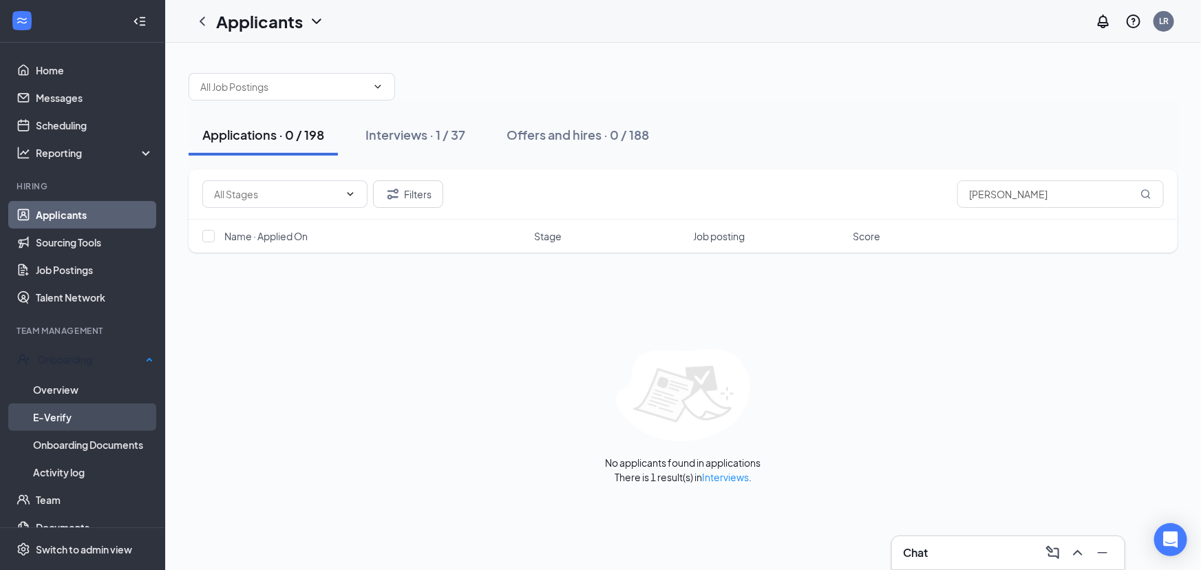
click at [82, 413] on link "E-Verify" at bounding box center [93, 417] width 120 height 28
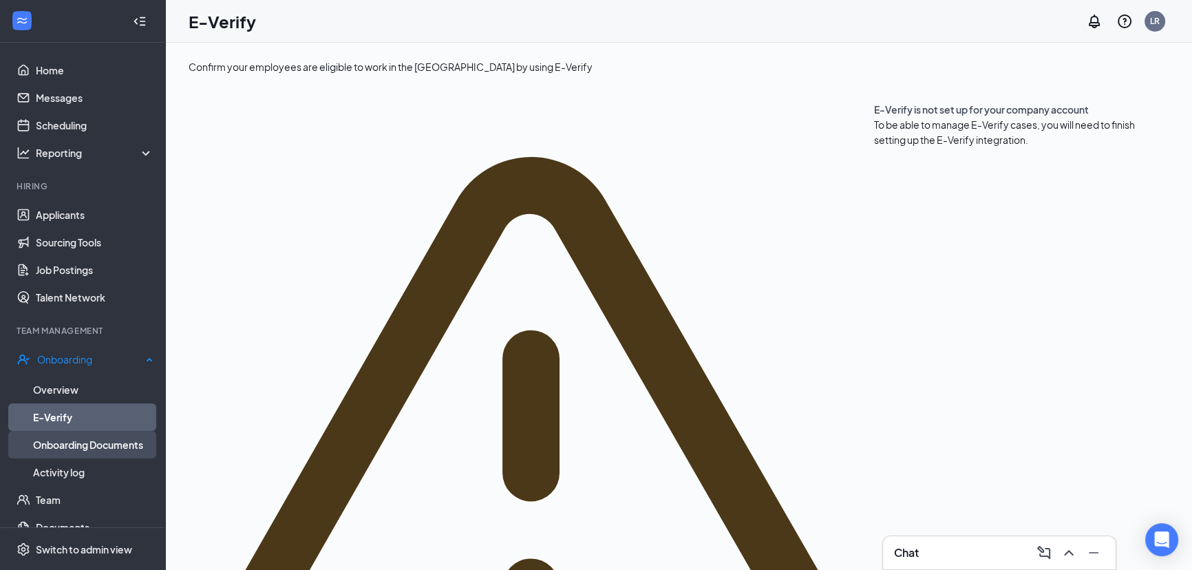
click at [61, 438] on link "Onboarding Documents" at bounding box center [93, 445] width 120 height 28
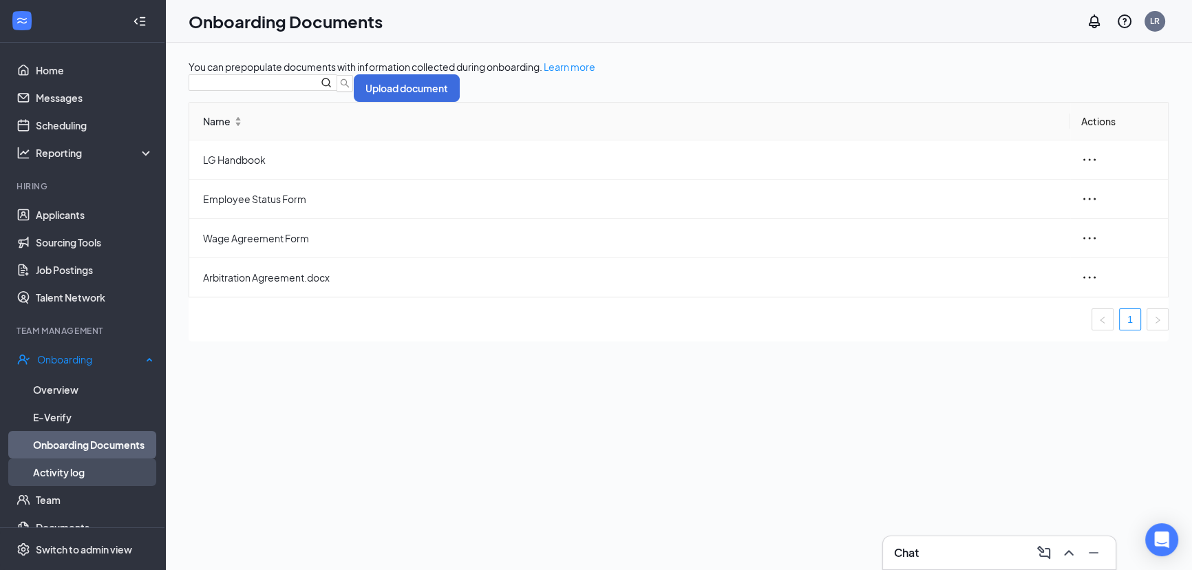
click at [75, 471] on link "Activity log" at bounding box center [93, 472] width 120 height 28
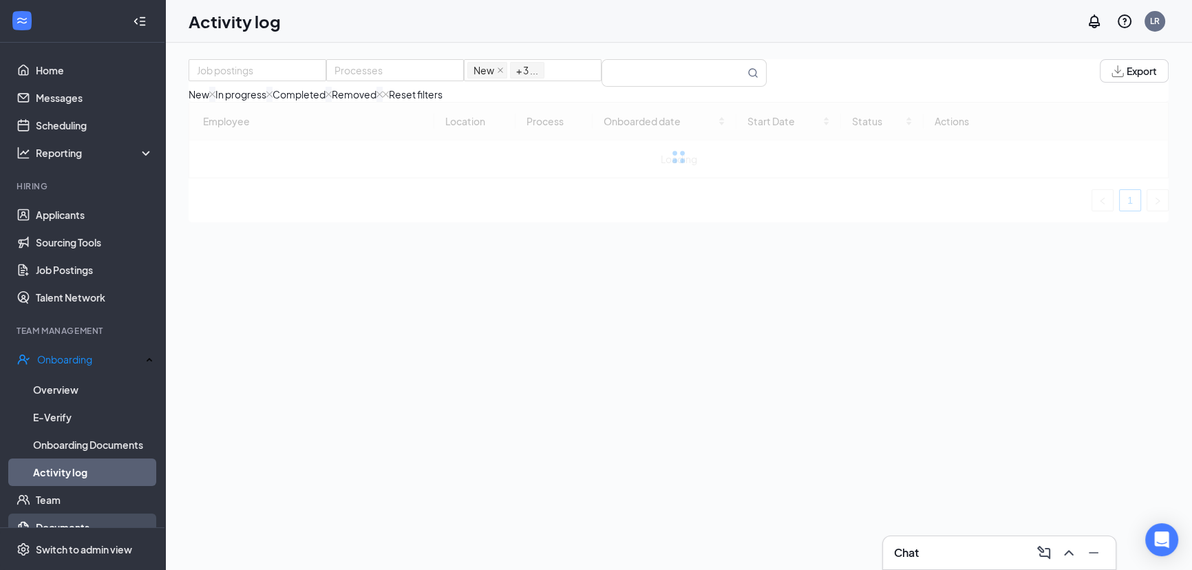
click at [72, 522] on link "Documents" at bounding box center [95, 527] width 118 height 28
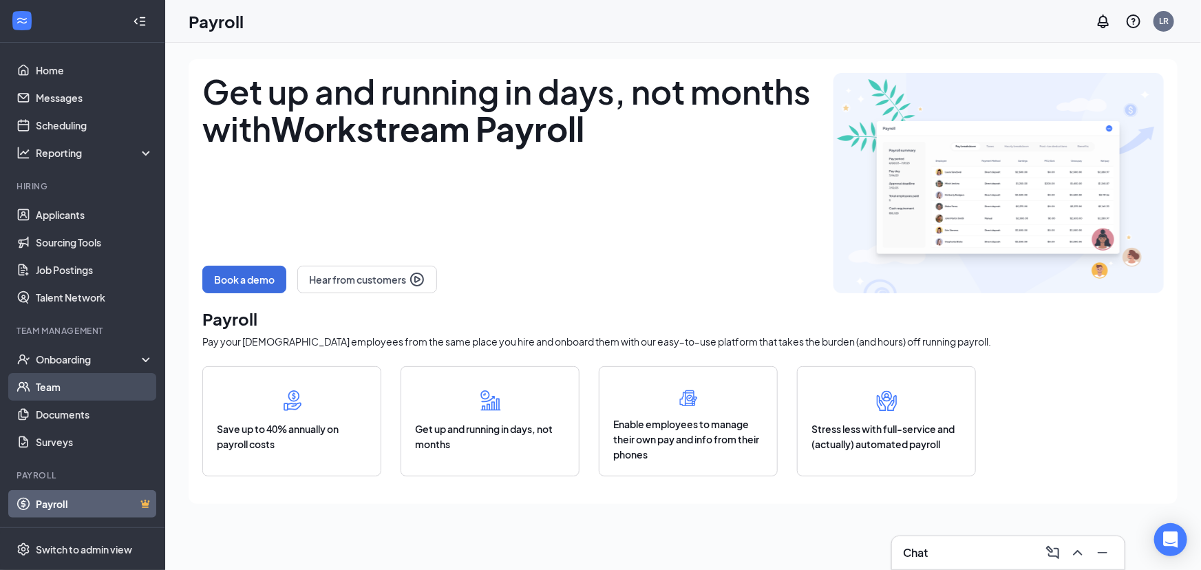
click at [91, 393] on link "Team" at bounding box center [95, 387] width 118 height 28
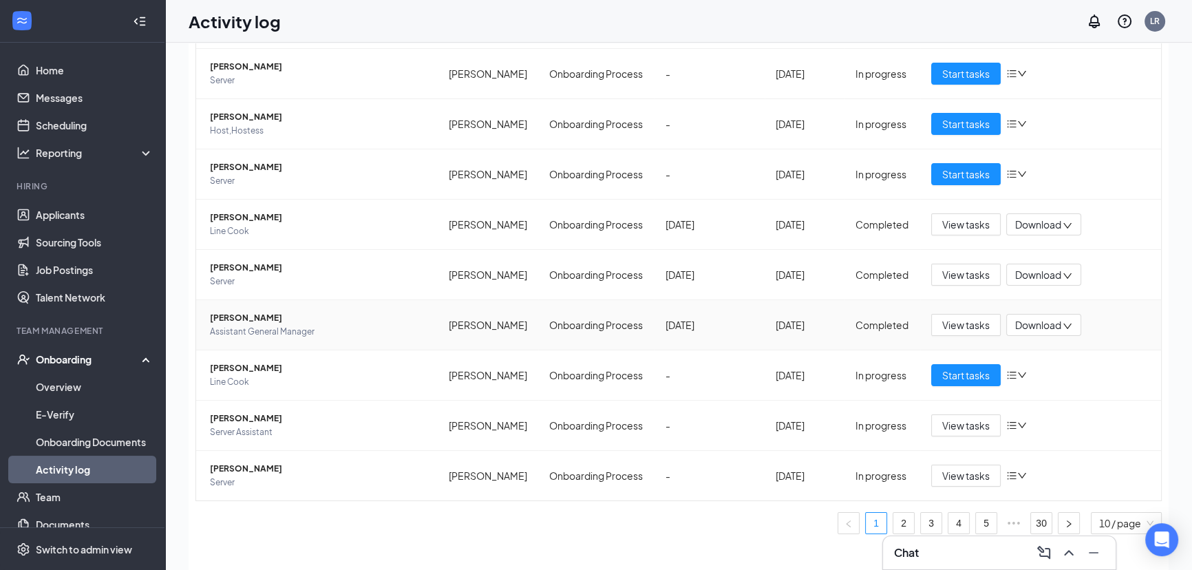
scroll to position [62, 0]
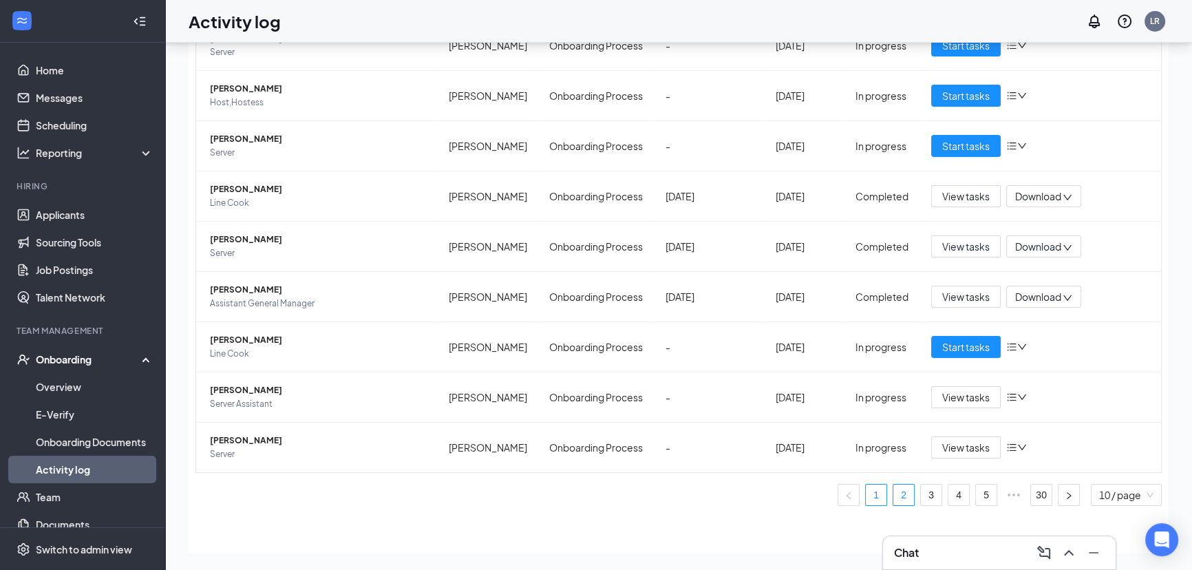
click at [893, 495] on link "2" at bounding box center [903, 494] width 21 height 21
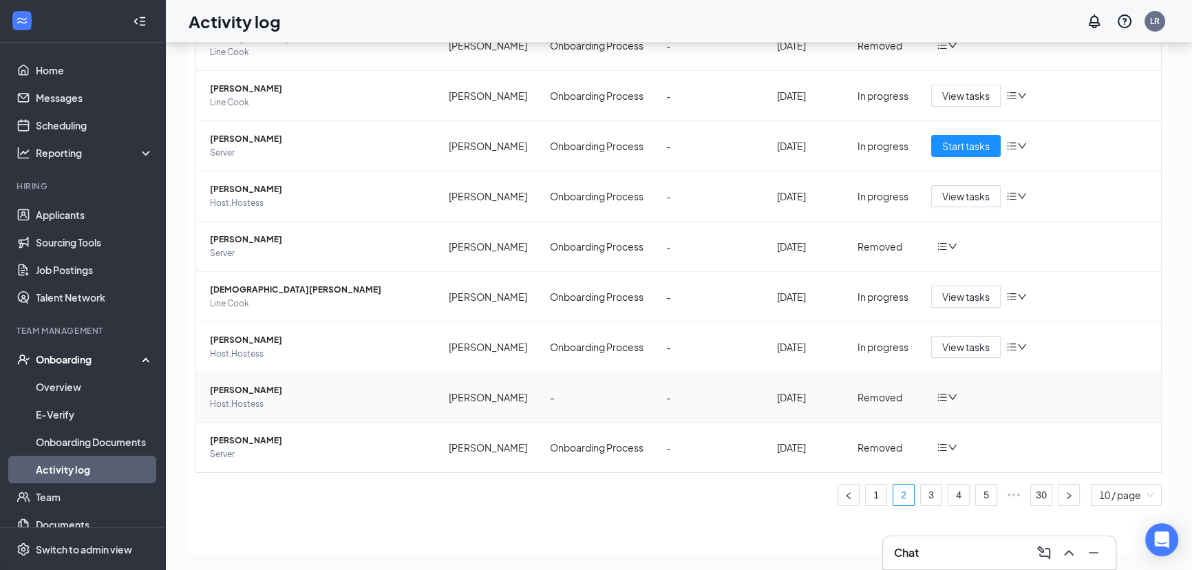
click at [937, 400] on icon "bars" at bounding box center [941, 397] width 11 height 11
drag, startPoint x: 561, startPoint y: 516, endPoint x: 557, endPoint y: 489, distance: 27.9
click at [561, 516] on div "Employee Location Process Onboarded date Start Date Status Actions Jeremy P Mon…" at bounding box center [679, 243] width 980 height 623
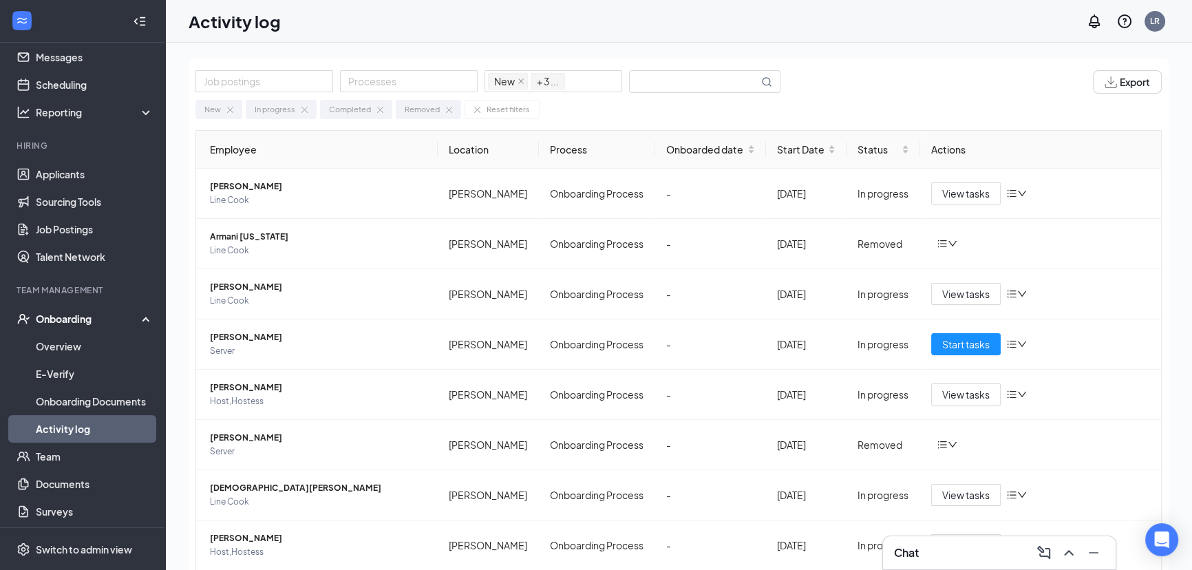
scroll to position [62, 0]
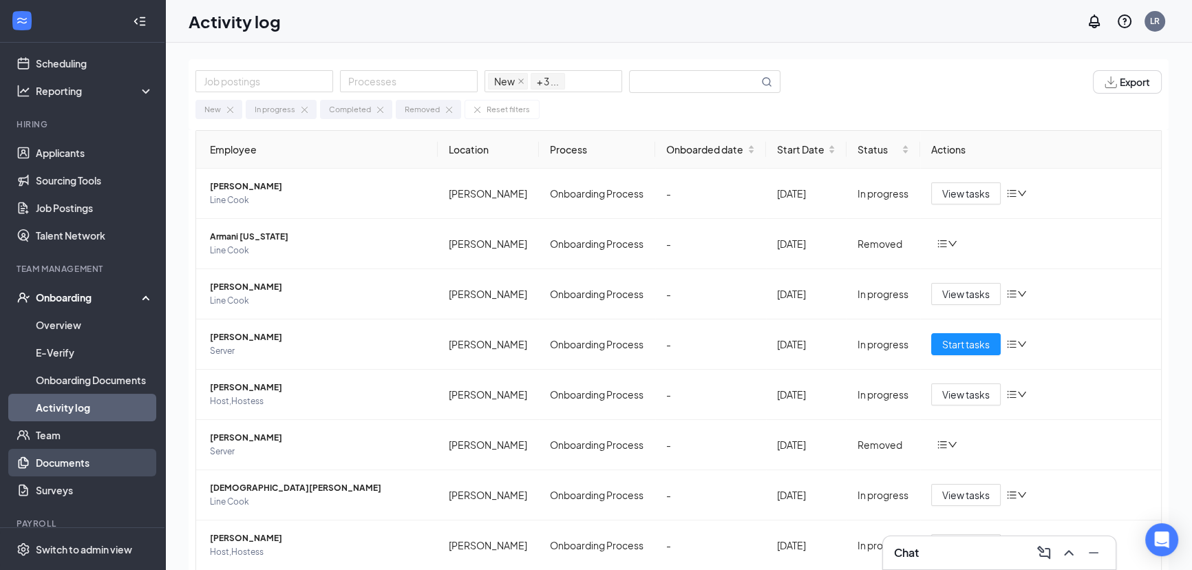
click at [75, 457] on link "Documents" at bounding box center [95, 463] width 118 height 28
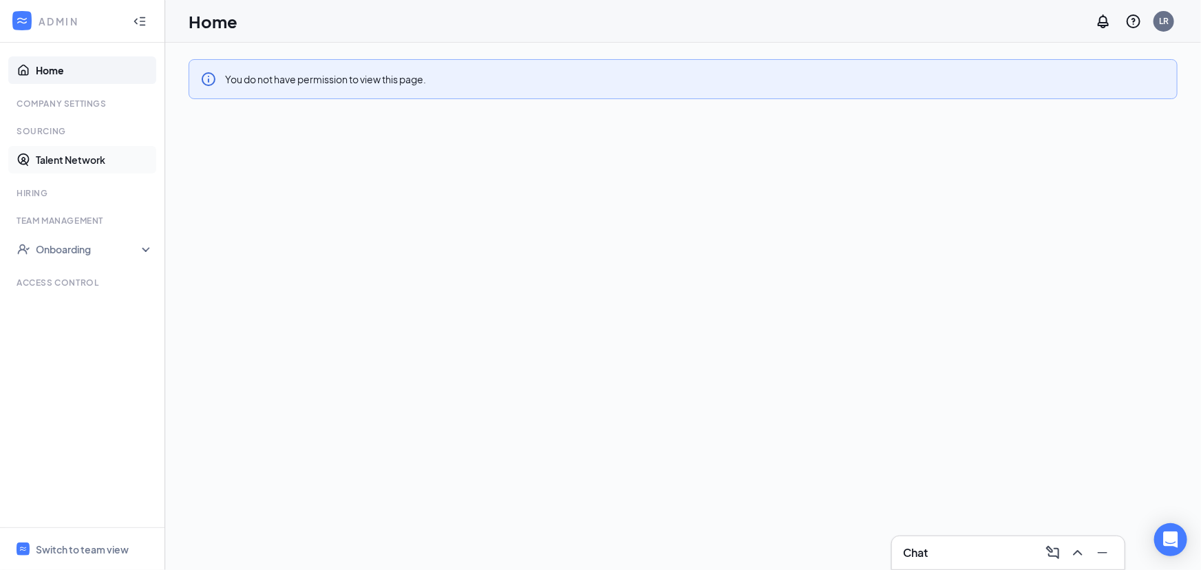
click at [74, 160] on link "Talent Network" at bounding box center [95, 160] width 118 height 28
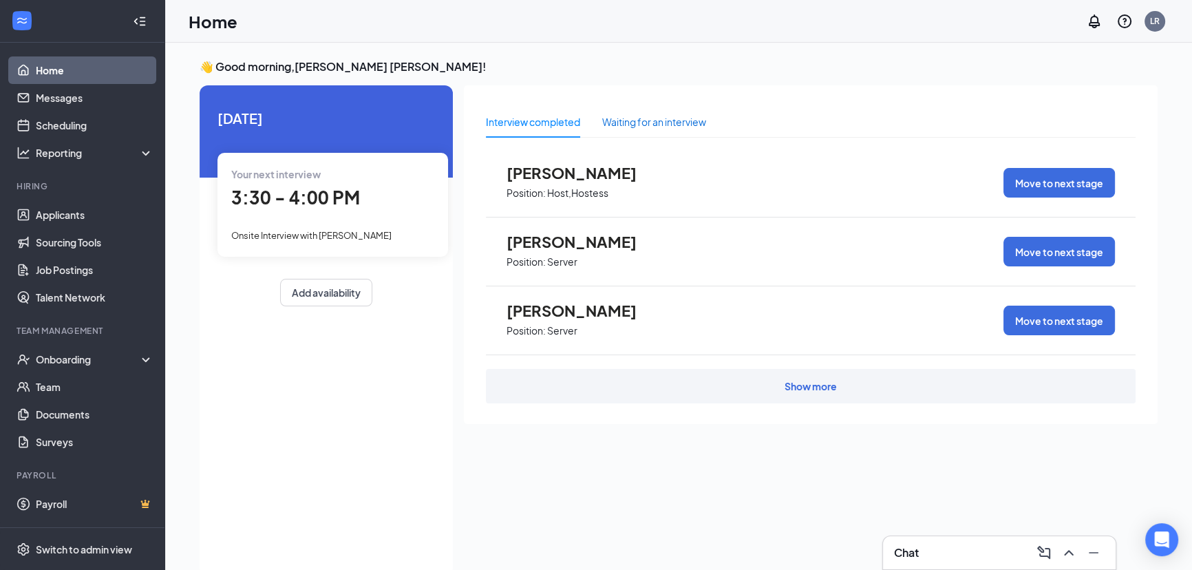
click at [634, 118] on div "Waiting for an interview" at bounding box center [654, 121] width 104 height 15
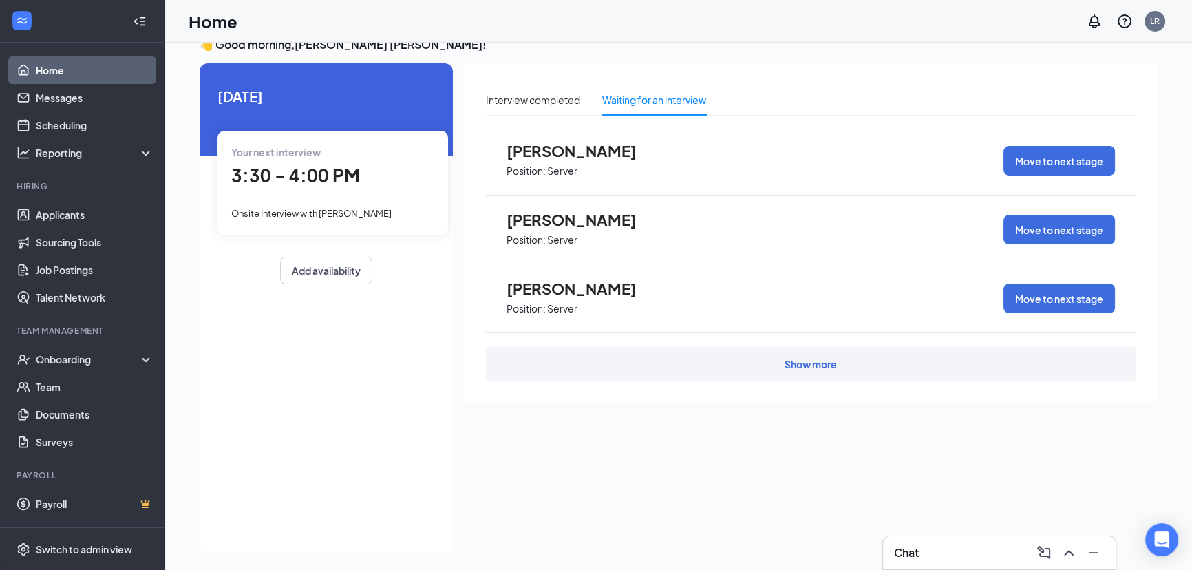
scroll to position [28, 0]
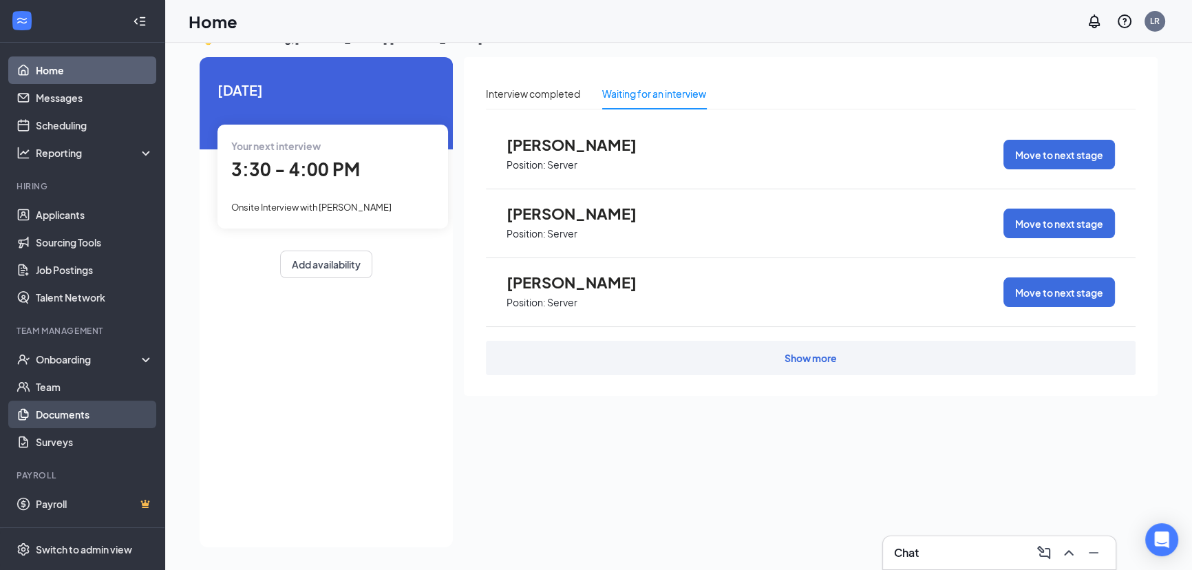
click at [82, 412] on link "Documents" at bounding box center [95, 414] width 118 height 28
